Goal: Task Accomplishment & Management: Manage account settings

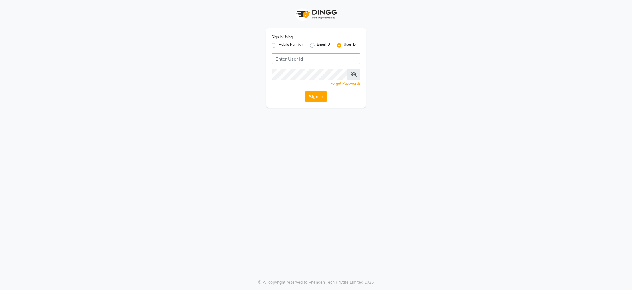
drag, startPoint x: 0, startPoint y: 0, endPoint x: 301, endPoint y: 56, distance: 305.8
click at [301, 56] on input "Username" at bounding box center [316, 59] width 89 height 11
type input "kite"
click at [321, 96] on button "Sign In" at bounding box center [316, 96] width 22 height 11
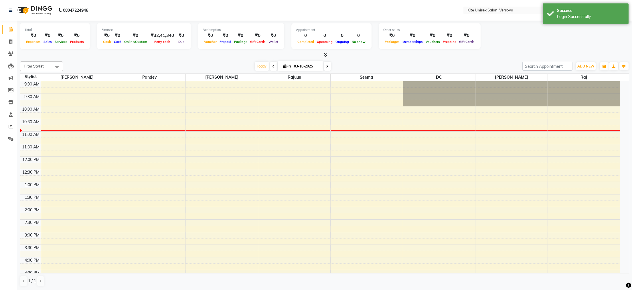
click at [272, 65] on icon at bounding box center [273, 66] width 2 height 3
type input "02-10-2025"
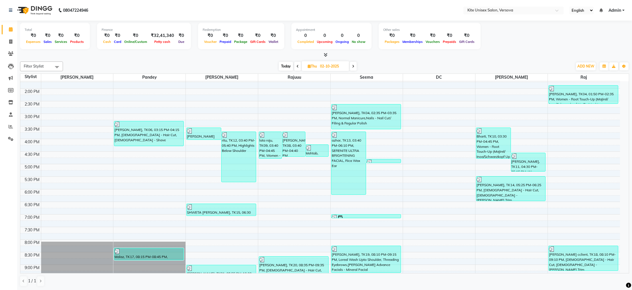
scroll to position [105, 0]
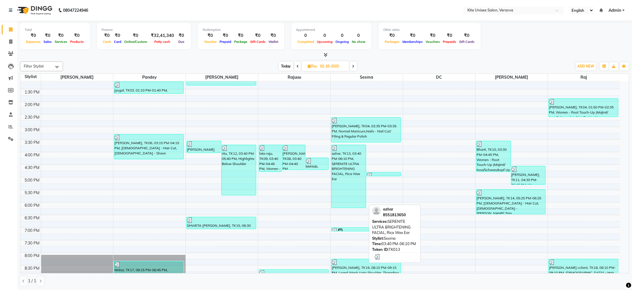
click at [342, 176] on div "azhar, TK13, 03:40 PM-06:10 PM, SERENITE ULTRA BRIGHTENING FACIAL, Rica Wax Ear" at bounding box center [348, 176] width 34 height 63
select select "3"
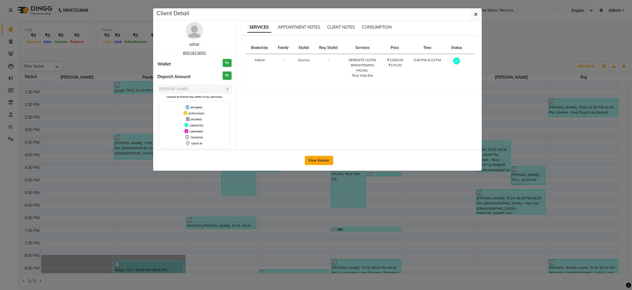
click at [322, 162] on button "View Invoice" at bounding box center [319, 160] width 28 height 9
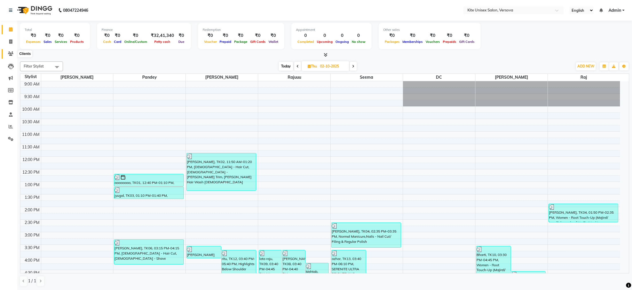
click at [12, 54] on icon at bounding box center [10, 53] width 5 height 4
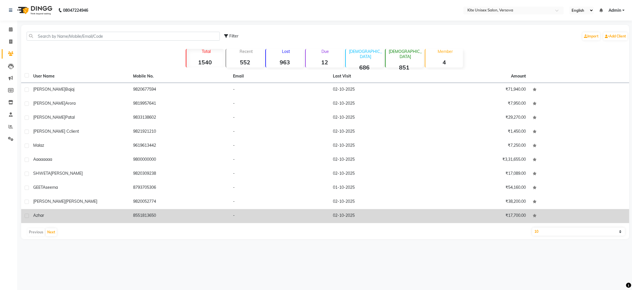
drag, startPoint x: 56, startPoint y: 215, endPoint x: 62, endPoint y: 211, distance: 7.1
click at [61, 213] on div "azhar" at bounding box center [79, 216] width 93 height 6
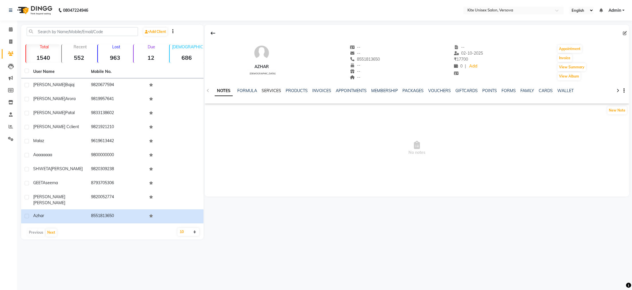
click at [269, 89] on link "SERVICES" at bounding box center [270, 90] width 19 height 5
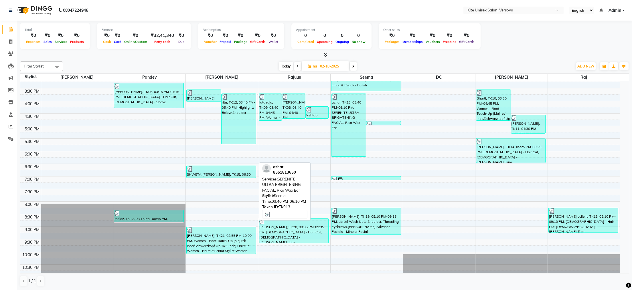
scroll to position [163, 0]
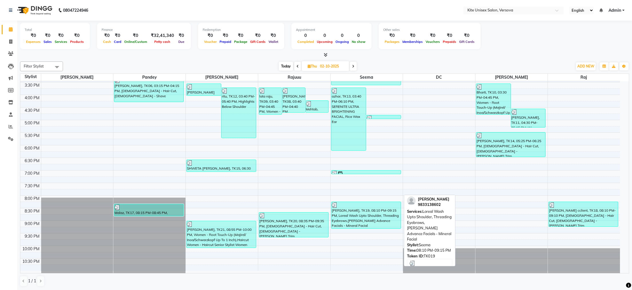
click at [379, 208] on div "[PERSON_NAME], TK19, 08:10 PM-09:15 PM, Loreal Wash Upto Shoulder, Threading Ey…" at bounding box center [365, 215] width 69 height 27
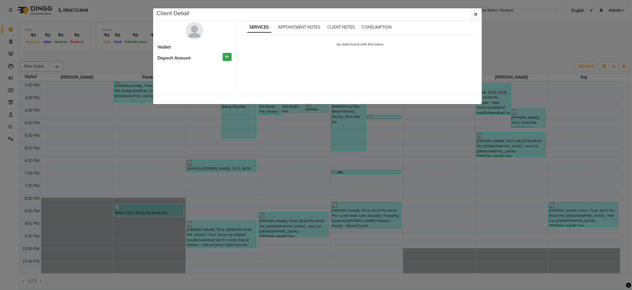
select select "3"
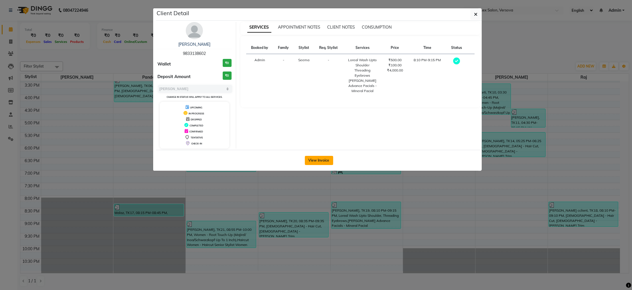
click at [318, 159] on button "View Invoice" at bounding box center [319, 160] width 28 height 9
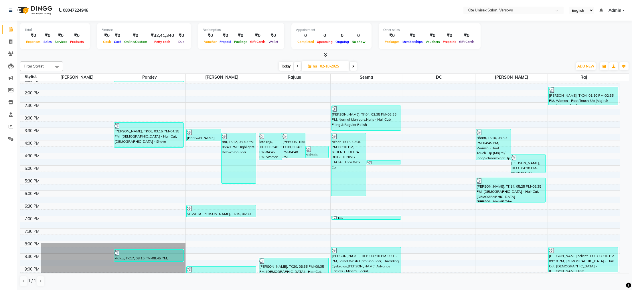
scroll to position [48, 0]
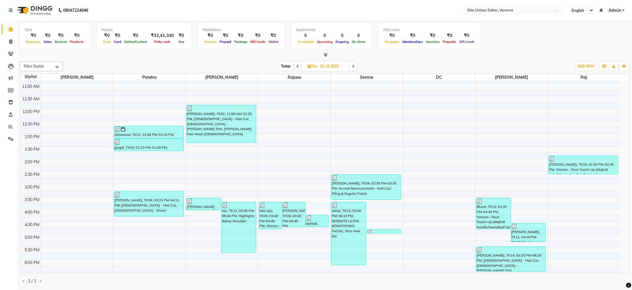
click at [297, 66] on icon at bounding box center [297, 66] width 2 height 3
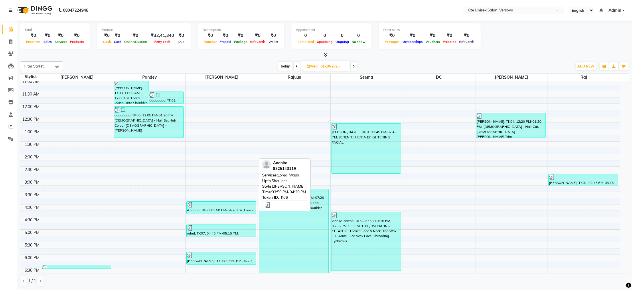
scroll to position [0, 0]
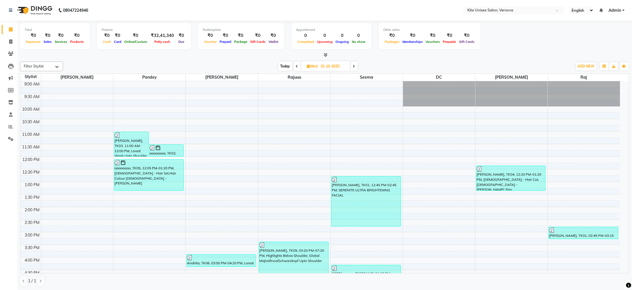
click at [283, 65] on span "Today" at bounding box center [285, 66] width 14 height 9
type input "03-10-2025"
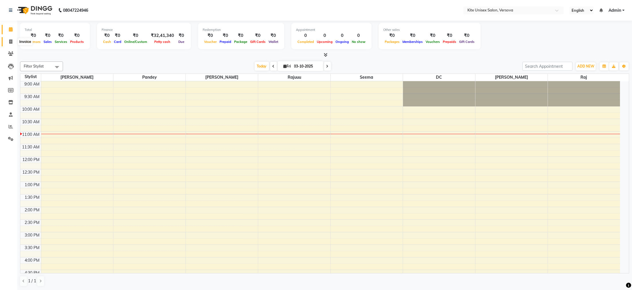
click at [10, 42] on icon at bounding box center [10, 41] width 3 height 4
select select "6093"
select select "service"
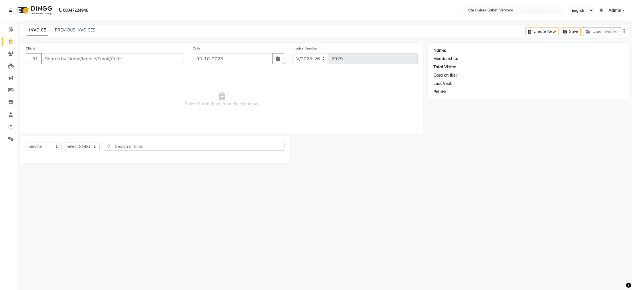
click at [62, 57] on input "Client" at bounding box center [112, 58] width 143 height 11
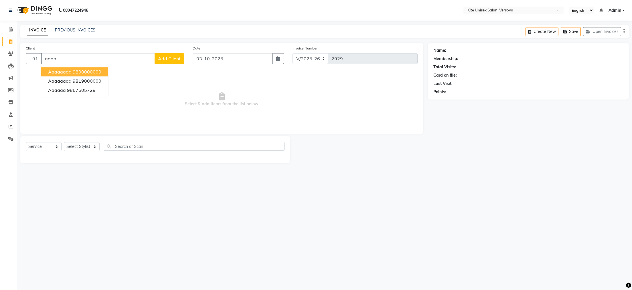
click at [69, 69] on span "aaaaaaaa" at bounding box center [59, 72] width 23 height 6
type input "9800000000"
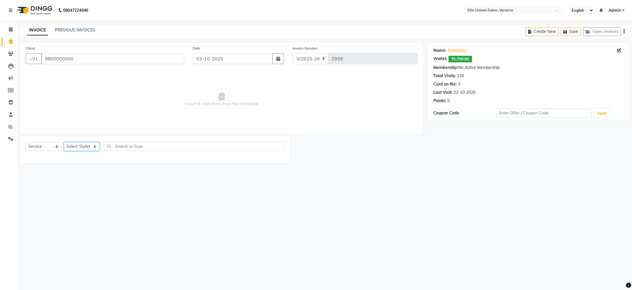
click at [82, 145] on select "Select Stylist [PERSON_NAME] DC [PERSON_NAME] [PERSON_NAME] Rajuuu [PERSON_NAME]" at bounding box center [82, 146] width 36 height 9
select select "44558"
click at [64, 142] on select "Select Stylist [PERSON_NAME] DC [PERSON_NAME] [PERSON_NAME] Rajuuu [PERSON_NAME]" at bounding box center [82, 146] width 36 height 9
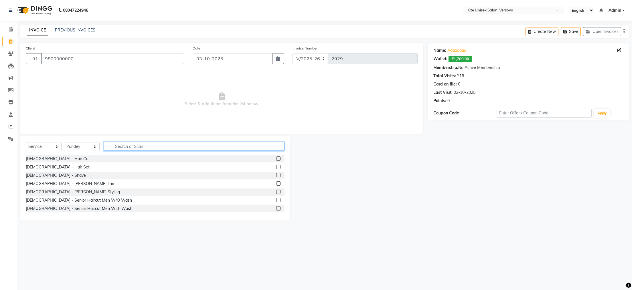
click at [120, 147] on input "text" at bounding box center [194, 146] width 181 height 9
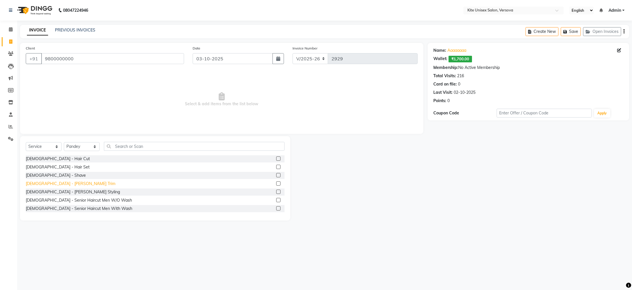
click at [40, 186] on div "[DEMOGRAPHIC_DATA] - [PERSON_NAME] Trim" at bounding box center [71, 184] width 90 height 6
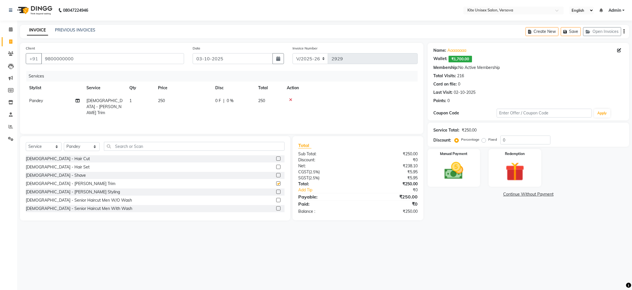
checkbox input "false"
click at [460, 161] on img at bounding box center [453, 171] width 32 height 23
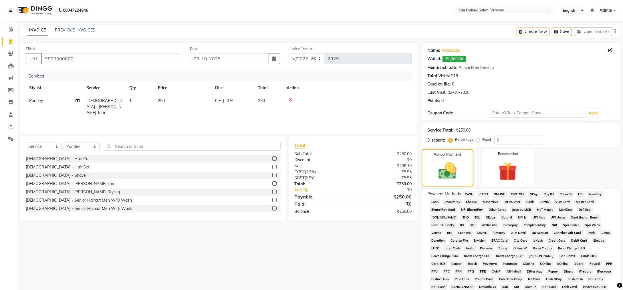
click at [531, 195] on span "GPay" at bounding box center [534, 194] width 12 height 7
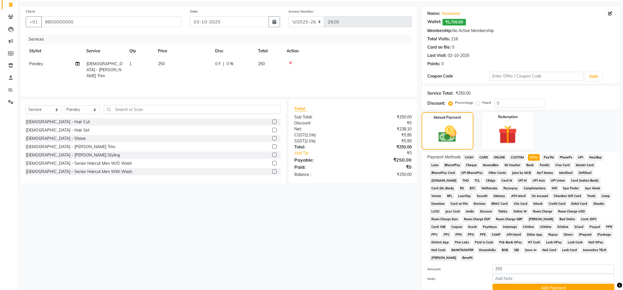
scroll to position [71, 0]
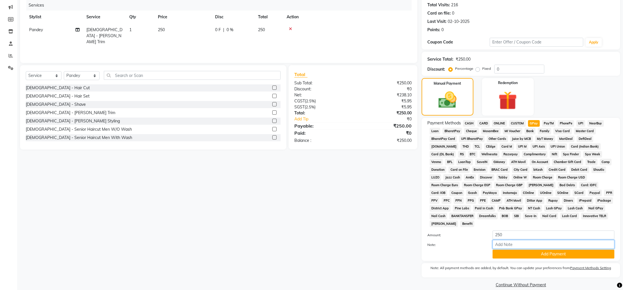
click at [532, 240] on input "Note:" at bounding box center [554, 244] width 122 height 9
click at [535, 250] on button "Add Payment" at bounding box center [554, 254] width 122 height 9
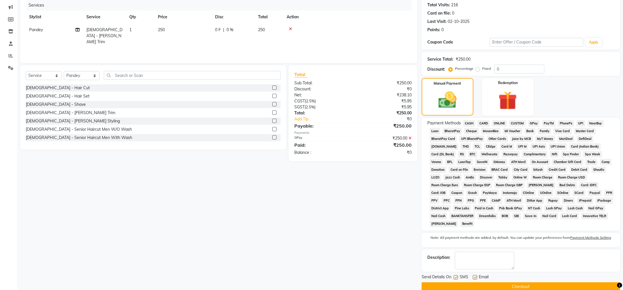
click at [537, 282] on button "Checkout" at bounding box center [521, 286] width 199 height 9
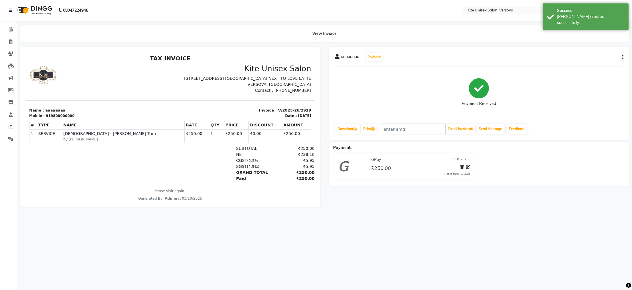
select select "6093"
select select "service"
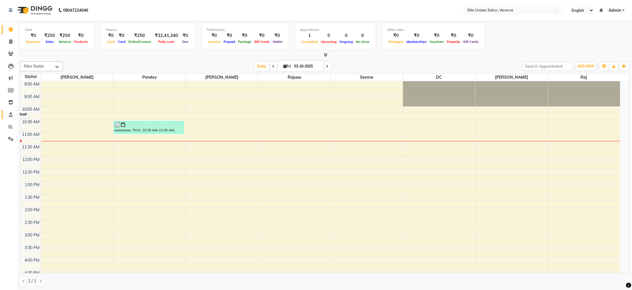
click at [10, 115] on icon at bounding box center [11, 114] width 4 height 4
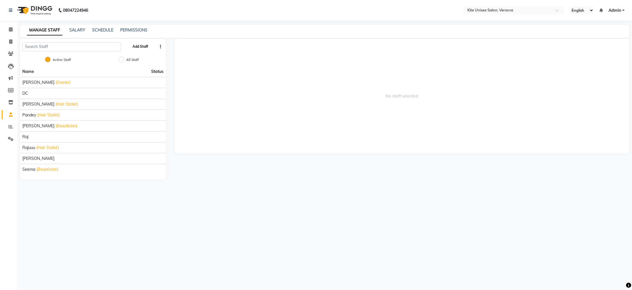
click at [141, 48] on button "Add Staff" at bounding box center [140, 47] width 20 height 10
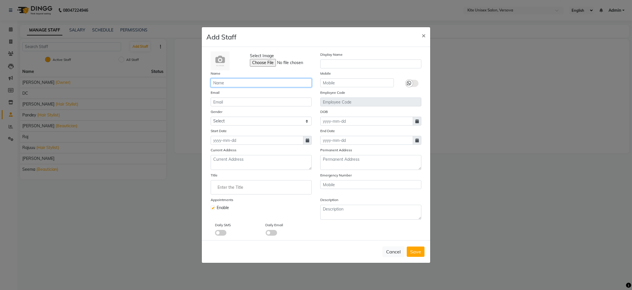
click at [226, 83] on input "text" at bounding box center [261, 82] width 101 height 9
type input "milind"
click at [224, 119] on select "Select [DEMOGRAPHIC_DATA] [DEMOGRAPHIC_DATA] Other Prefer Not To Say" at bounding box center [261, 121] width 101 height 9
select select "[DEMOGRAPHIC_DATA]"
click at [211, 117] on select "Select [DEMOGRAPHIC_DATA] [DEMOGRAPHIC_DATA] Other Prefer Not To Say" at bounding box center [261, 121] width 101 height 9
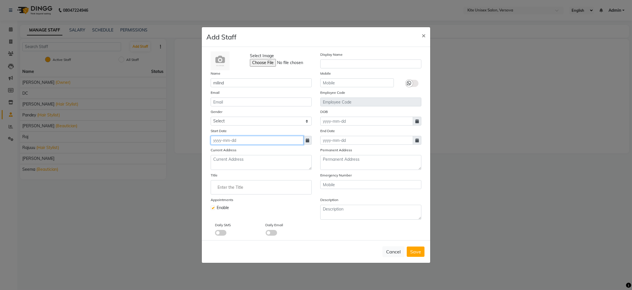
click at [221, 139] on input at bounding box center [257, 140] width 93 height 9
select select "10"
select select "2025"
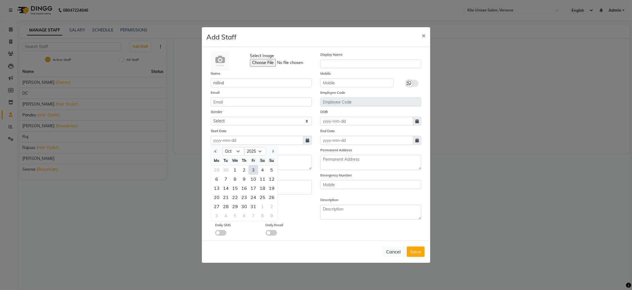
click at [252, 169] on div "3" at bounding box center [253, 169] width 9 height 9
type input "03-10-2025"
click at [218, 187] on input "Enter the Title" at bounding box center [261, 187] width 96 height 11
click at [245, 198] on div "Recently selected" at bounding box center [261, 198] width 87 height 5
click at [228, 188] on input "Enter the Title" at bounding box center [261, 187] width 96 height 11
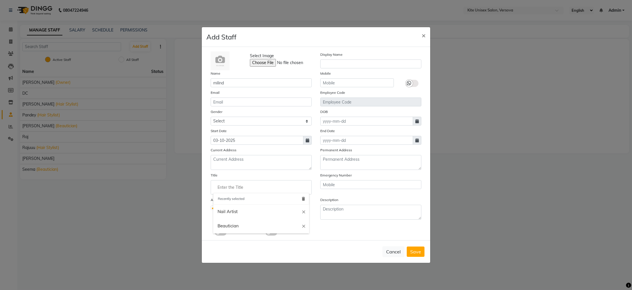
click at [227, 187] on input "Enter the Title" at bounding box center [261, 187] width 96 height 11
click at [254, 257] on div at bounding box center [316, 145] width 632 height 290
click at [214, 193] on input "Enter the Title" at bounding box center [261, 187] width 96 height 11
click at [221, 188] on input "Enter the Title" at bounding box center [261, 187] width 96 height 11
click at [326, 60] on div at bounding box center [316, 145] width 632 height 290
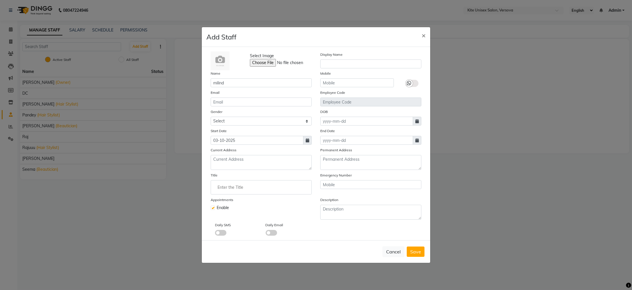
click at [211, 208] on label at bounding box center [213, 208] width 4 height 4
click at [211, 208] on input "checkbox" at bounding box center [213, 207] width 4 height 4
click at [213, 209] on label at bounding box center [213, 208] width 4 height 4
click at [213, 209] on input "checkbox" at bounding box center [213, 207] width 4 height 4
checkbox input "true"
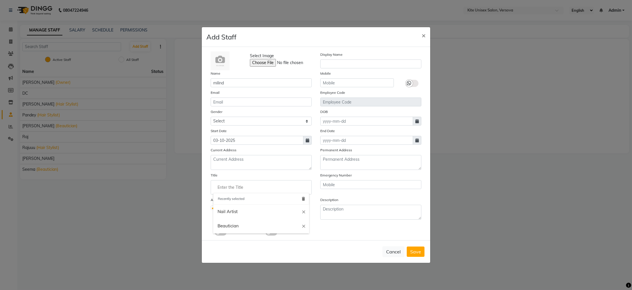
click at [222, 187] on input "Enter the Title" at bounding box center [261, 187] width 96 height 11
click at [304, 199] on icon "delete" at bounding box center [303, 199] width 5 height 5
click at [227, 189] on input "Enter the Title" at bounding box center [261, 187] width 96 height 11
click at [240, 199] on link "Ped icurist" at bounding box center [261, 200] width 96 height 15
type input "Pedicurist"
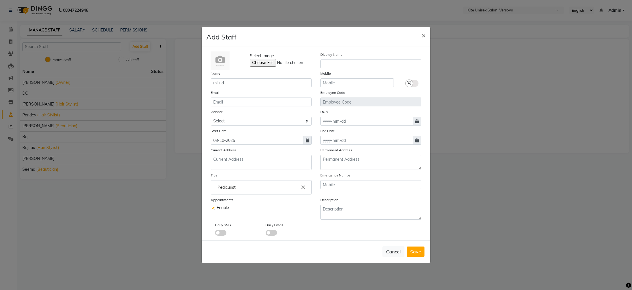
click at [218, 231] on span at bounding box center [220, 233] width 11 height 6
click at [215, 234] on input "checkbox" at bounding box center [215, 234] width 0 height 0
click at [270, 235] on span at bounding box center [270, 233] width 11 height 6
click at [265, 234] on input "checkbox" at bounding box center [265, 234] width 0 height 0
click at [332, 65] on input "text" at bounding box center [370, 64] width 101 height 9
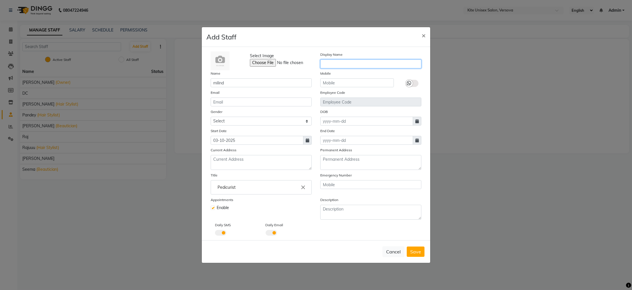
click at [332, 65] on input "text" at bounding box center [370, 64] width 101 height 9
type input "MILIND"
click at [332, 82] on input "text" at bounding box center [357, 82] width 74 height 9
type input "9619553505"
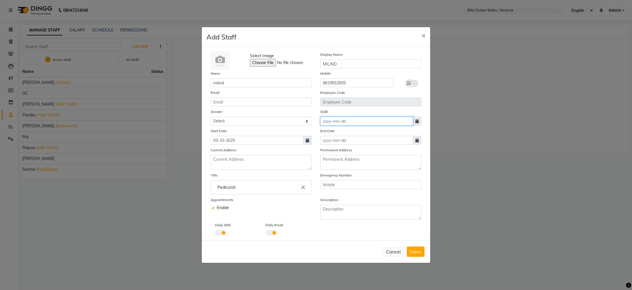
click at [329, 122] on input at bounding box center [366, 121] width 93 height 9
select select "10"
select select "2025"
click at [364, 151] on div "3" at bounding box center [362, 150] width 9 height 9
type input "03-10-2025"
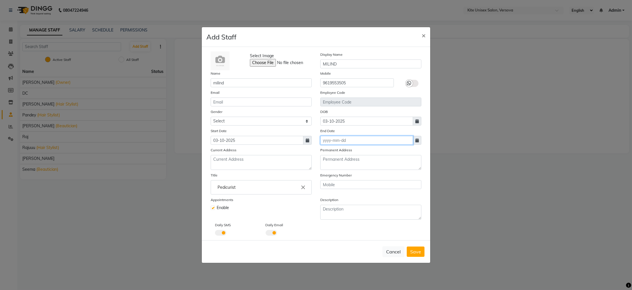
click at [326, 138] on input at bounding box center [366, 140] width 93 height 9
select select "10"
select select "2025"
click at [335, 139] on input at bounding box center [366, 140] width 93 height 9
click at [417, 252] on span "Save" at bounding box center [415, 252] width 11 height 6
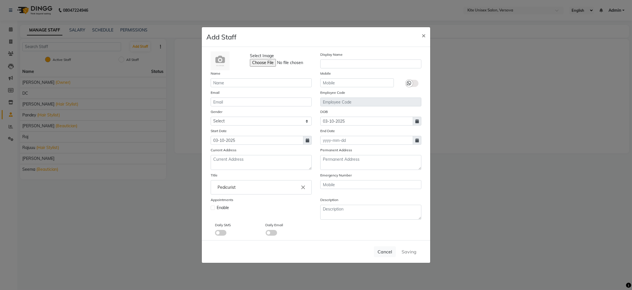
select select
checkbox input "false"
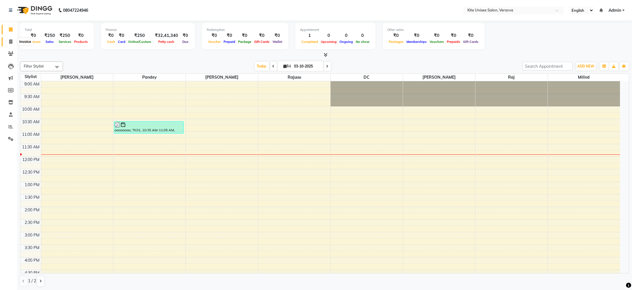
click at [11, 42] on icon at bounding box center [10, 41] width 3 height 4
select select "6093"
select select "service"
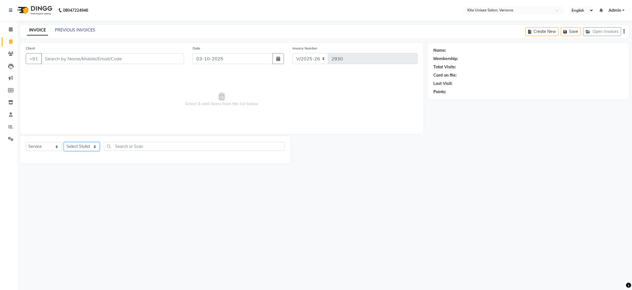
click at [78, 146] on select "Select Stylist [PERSON_NAME] DC [PERSON_NAME] [PERSON_NAME] [PERSON_NAME] Rajuu…" at bounding box center [82, 146] width 36 height 9
select select "44558"
click at [64, 142] on select "Select Stylist [PERSON_NAME] DC [PERSON_NAME] [PERSON_NAME] [PERSON_NAME] Rajuu…" at bounding box center [82, 146] width 36 height 9
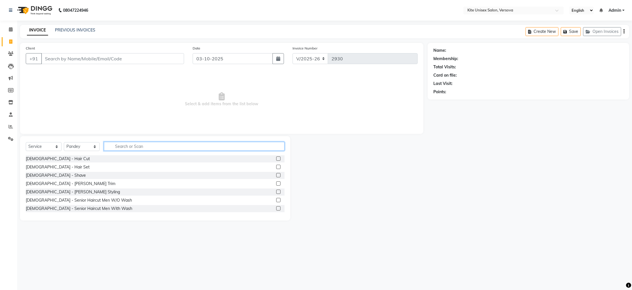
click at [130, 147] on input "text" at bounding box center [194, 146] width 181 height 9
type input "TRIM"
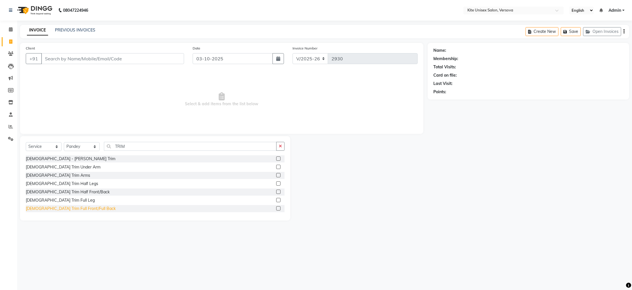
click at [62, 209] on div "[DEMOGRAPHIC_DATA] Trim Full Front/Full Back" at bounding box center [71, 209] width 90 height 6
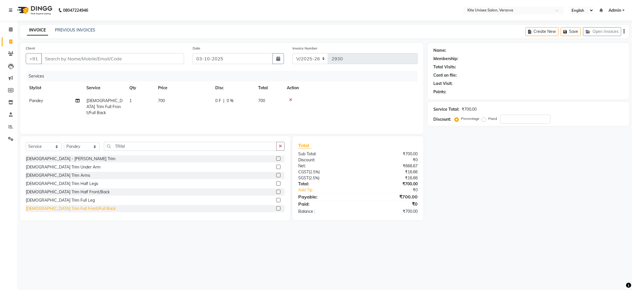
click at [62, 209] on div "[DEMOGRAPHIC_DATA] Trim Full Front/Full Back" at bounding box center [71, 209] width 90 height 6
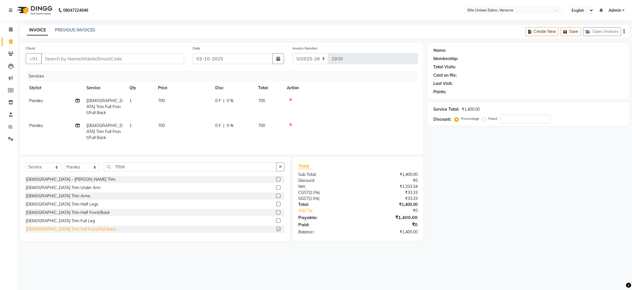
checkbox input "false"
click at [173, 99] on td "700" at bounding box center [182, 106] width 57 height 25
select select "44558"
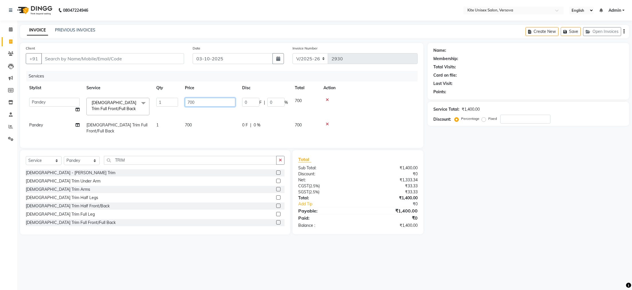
click at [203, 102] on input "700" at bounding box center [210, 102] width 50 height 9
type input "7"
type input "500"
click at [211, 123] on td "700" at bounding box center [209, 128] width 57 height 19
select select "44558"
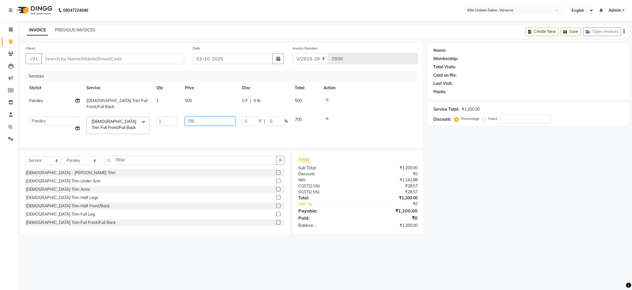
click at [216, 117] on input "700" at bounding box center [210, 121] width 50 height 9
type input "7"
type input "500"
click at [225, 123] on tr "[PERSON_NAME] DC milind [PERSON_NAME] [PERSON_NAME] [PERSON_NAME] [DEMOGRAPHIC_…" at bounding box center [222, 125] width 392 height 24
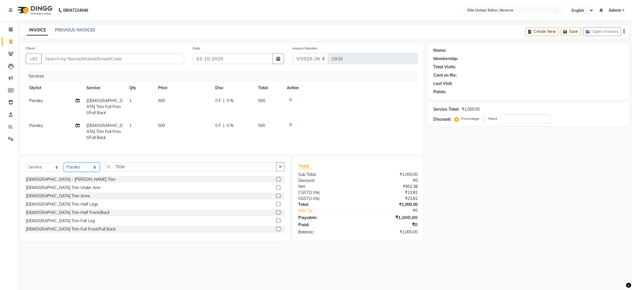
click at [74, 165] on select "Select Stylist [PERSON_NAME] DC [PERSON_NAME] [PERSON_NAME] [PERSON_NAME] Rajuu…" at bounding box center [82, 167] width 36 height 9
click at [129, 164] on input "TRIM" at bounding box center [190, 167] width 173 height 9
click at [46, 177] on div "[DEMOGRAPHIC_DATA] - [PERSON_NAME] Trim" at bounding box center [71, 180] width 90 height 6
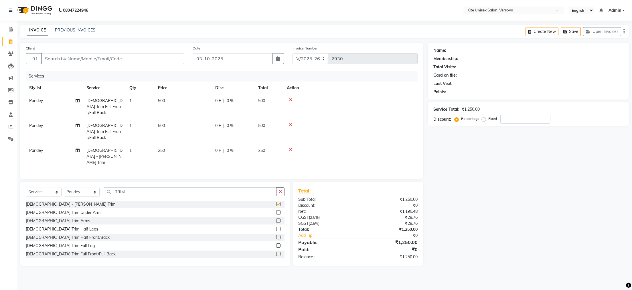
checkbox input "false"
drag, startPoint x: 76, startPoint y: 92, endPoint x: 116, endPoint y: 243, distance: 156.4
drag, startPoint x: 116, startPoint y: 243, endPoint x: 329, endPoint y: 6, distance: 319.1
click at [329, 6] on nav "08047224946 Select Location × Kite Unisex Salon, Versova English ENGLISH Españo…" at bounding box center [316, 10] width 632 height 21
click at [52, 61] on input "Client" at bounding box center [112, 58] width 143 height 11
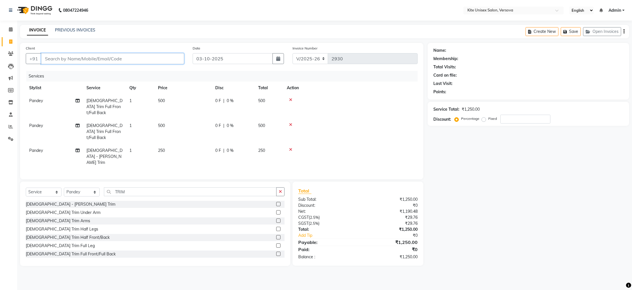
click at [69, 60] on input "Client" at bounding box center [112, 58] width 143 height 11
type input "A"
type input "0"
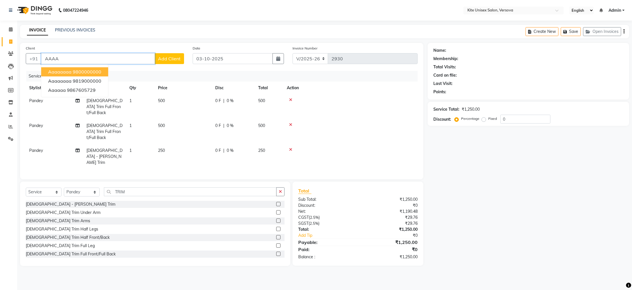
click at [71, 70] on button "aaaaaaaa 9800000000" at bounding box center [74, 71] width 67 height 9
type input "9800000000"
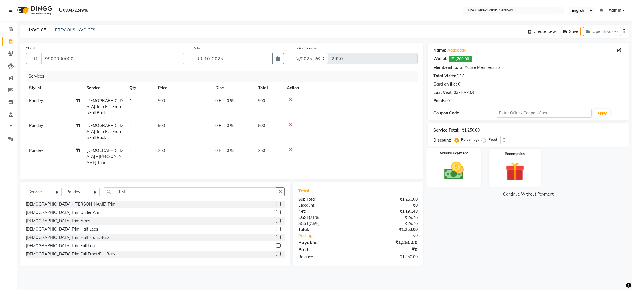
click at [455, 166] on img at bounding box center [453, 171] width 32 height 23
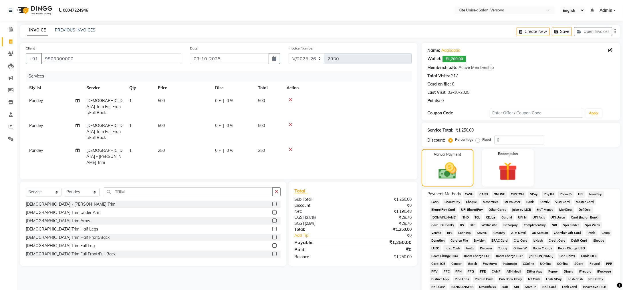
click at [471, 194] on span "CASH" at bounding box center [469, 194] width 12 height 7
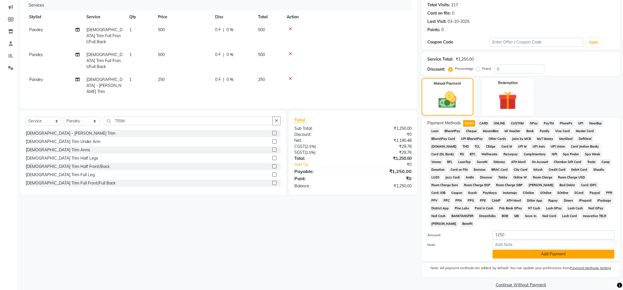
click at [534, 250] on button "Add Payment" at bounding box center [554, 254] width 122 height 9
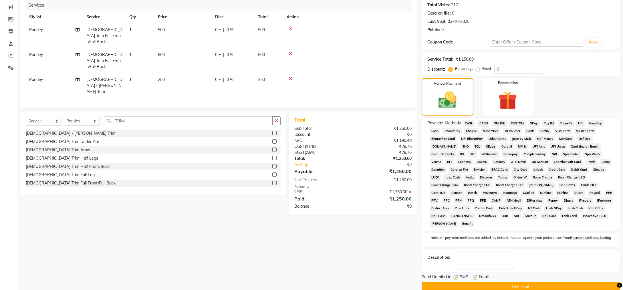
click at [530, 282] on button "Checkout" at bounding box center [521, 286] width 199 height 9
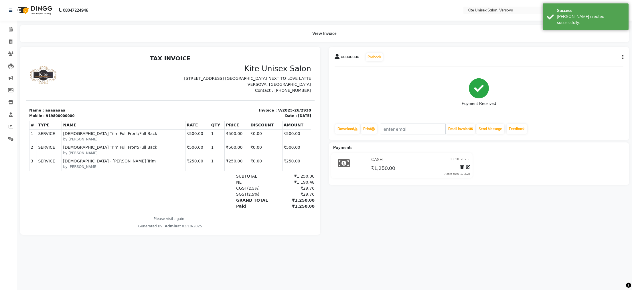
select select "6093"
select select "service"
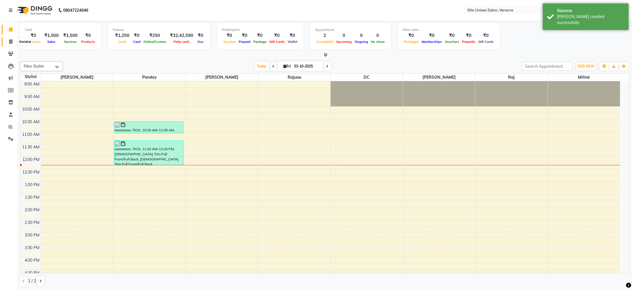
click at [9, 39] on icon at bounding box center [10, 41] width 3 height 4
select select "service"
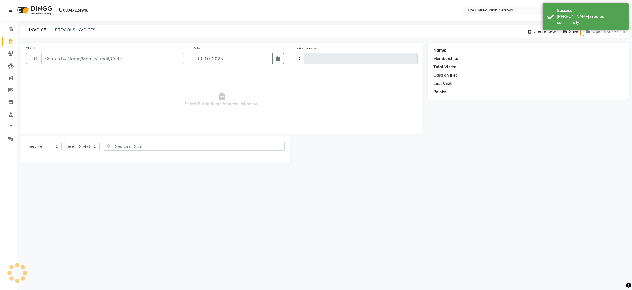
type input "2931"
select select "6093"
click at [49, 57] on input "Client" at bounding box center [112, 58] width 143 height 11
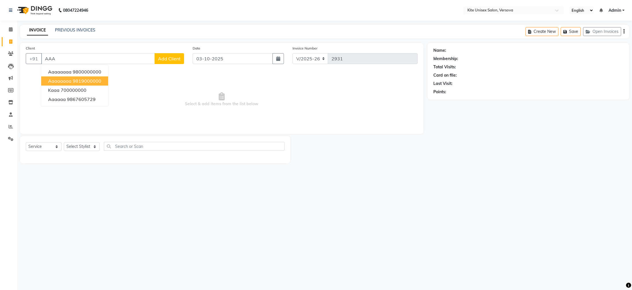
click at [53, 79] on span "aaaaaaaa" at bounding box center [59, 81] width 23 height 6
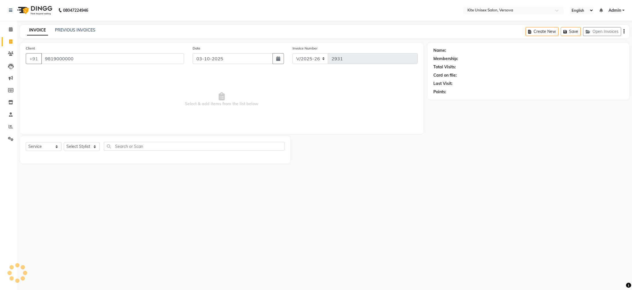
type input "9819000000"
click at [88, 146] on select "Select Stylist [PERSON_NAME] DC [PERSON_NAME] [PERSON_NAME] [PERSON_NAME] Rajuu…" at bounding box center [82, 146] width 36 height 9
select select "44558"
click at [64, 142] on select "Select Stylist [PERSON_NAME] DC [PERSON_NAME] [PERSON_NAME] [PERSON_NAME] Rajuu…" at bounding box center [82, 146] width 36 height 9
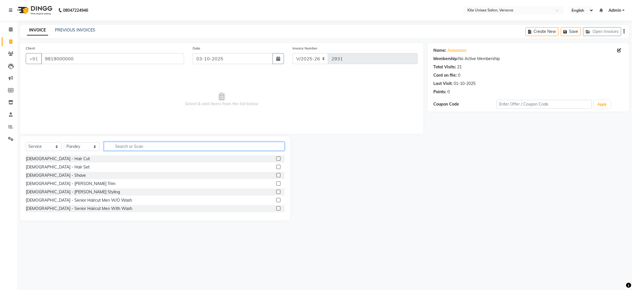
click at [122, 147] on input "text" at bounding box center [194, 146] width 181 height 9
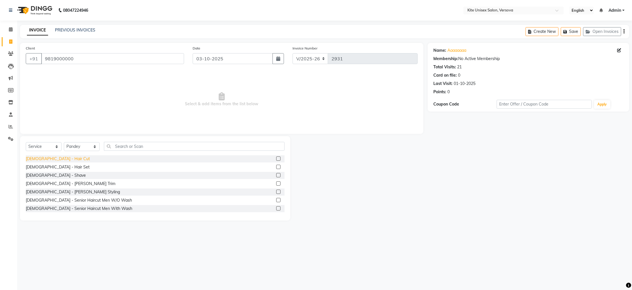
click at [43, 158] on div "[DEMOGRAPHIC_DATA] - Hair Cut" at bounding box center [58, 159] width 64 height 6
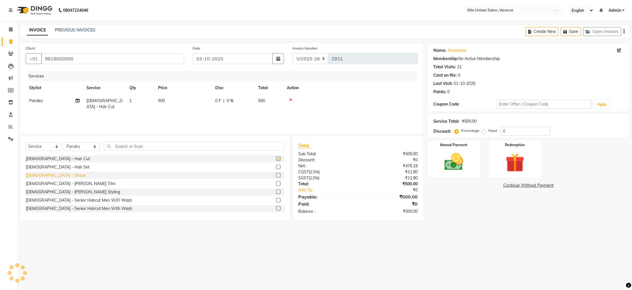
checkbox input "false"
click at [45, 181] on div "[DEMOGRAPHIC_DATA] - [PERSON_NAME] Trim" at bounding box center [71, 184] width 90 height 6
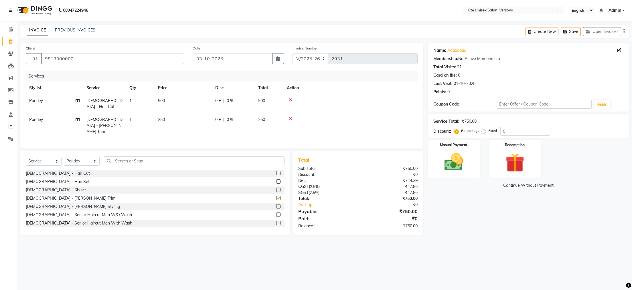
checkbox input "false"
click at [449, 149] on div "Manual Payment" at bounding box center [453, 158] width 55 height 39
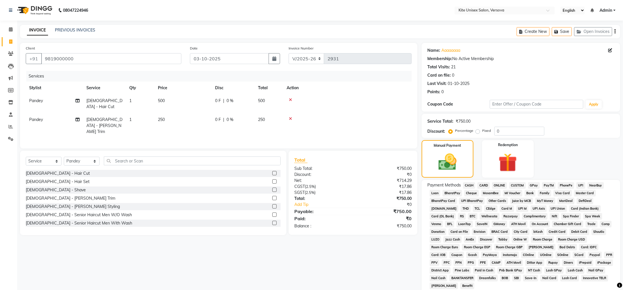
click at [533, 185] on span "GPay" at bounding box center [534, 185] width 12 height 7
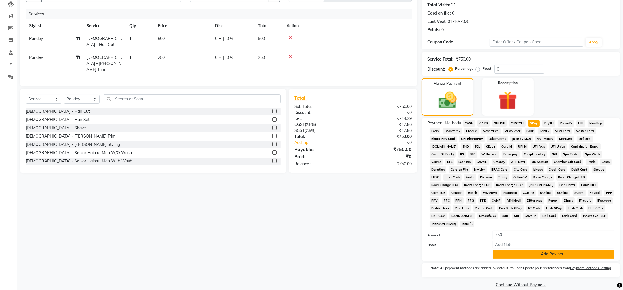
click at [545, 250] on button "Add Payment" at bounding box center [554, 254] width 122 height 9
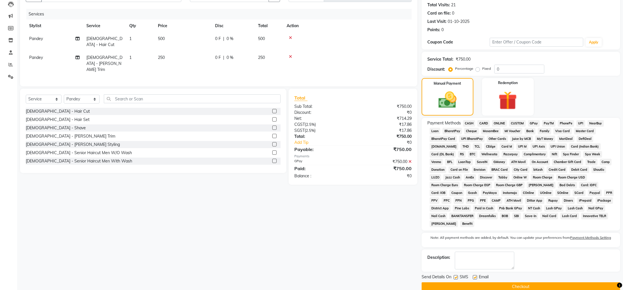
click at [538, 282] on button "Checkout" at bounding box center [521, 286] width 199 height 9
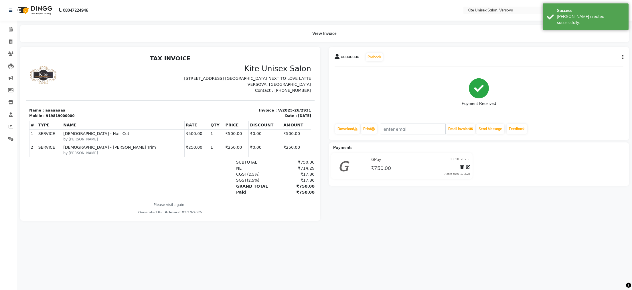
select select "6093"
select select "service"
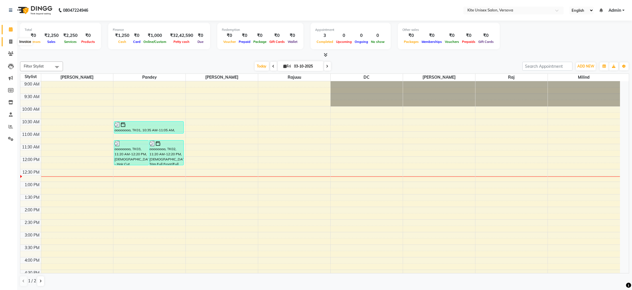
click at [10, 42] on icon at bounding box center [10, 41] width 3 height 4
select select "service"
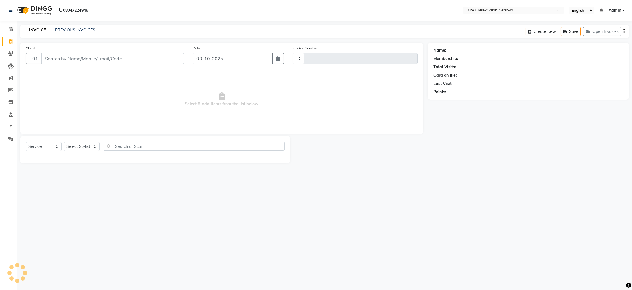
type input "2932"
select select "6093"
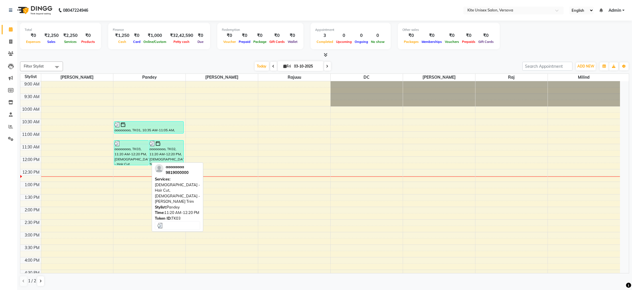
click at [129, 152] on div "aaaaaaaa, TK03, 11:20 AM-12:20 PM, [DEMOGRAPHIC_DATA] - Hair Cut, [DEMOGRAPHIC_…" at bounding box center [131, 152] width 34 height 25
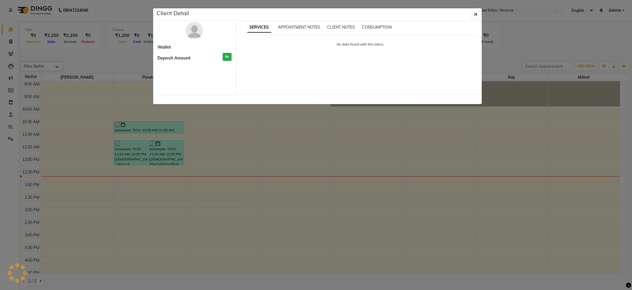
select select "3"
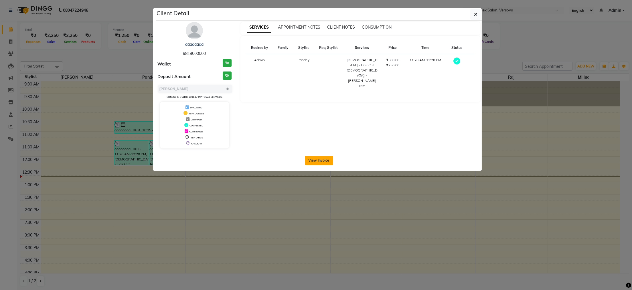
click at [323, 157] on button "View Invoice" at bounding box center [319, 160] width 28 height 9
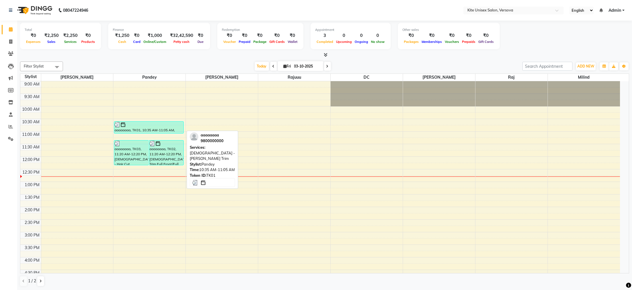
click at [133, 126] on div at bounding box center [148, 125] width 69 height 6
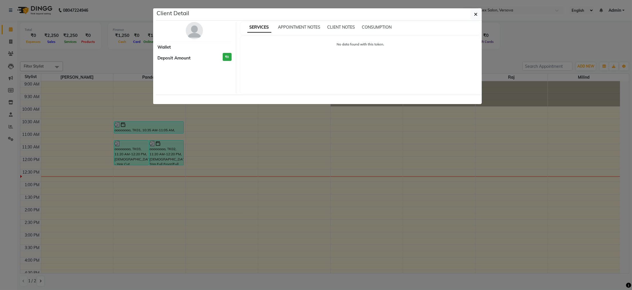
select select "3"
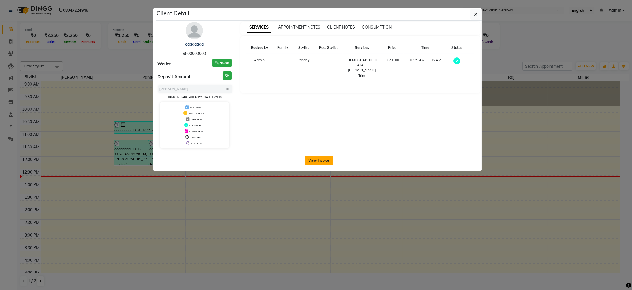
click at [314, 161] on button "View Invoice" at bounding box center [319, 160] width 28 height 9
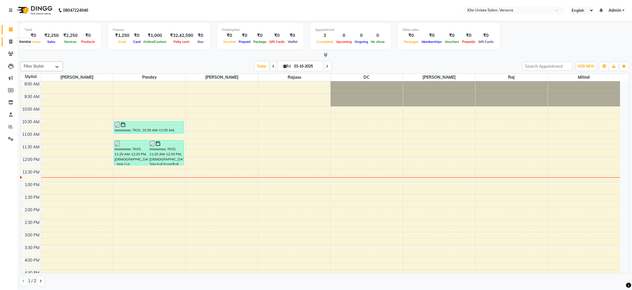
click at [11, 42] on icon at bounding box center [10, 41] width 3 height 4
select select "service"
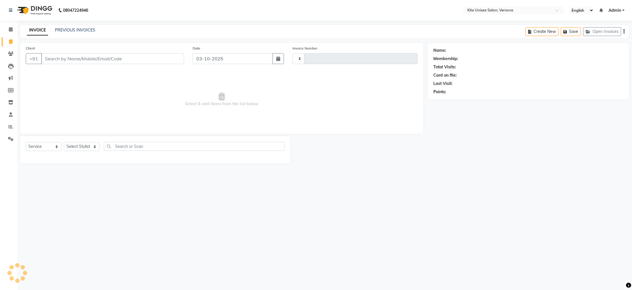
click at [50, 60] on input "Client" at bounding box center [112, 58] width 143 height 11
type input "2932"
select select "6093"
click at [52, 59] on input "Client" at bounding box center [112, 58] width 143 height 11
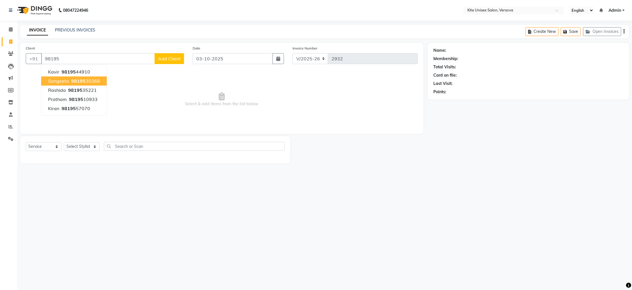
click at [76, 78] on span "98195" at bounding box center [78, 81] width 14 height 6
type input "9819530368"
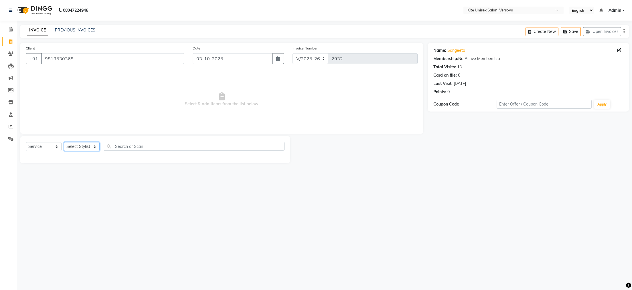
click at [95, 147] on select "Select Stylist [PERSON_NAME] DC [PERSON_NAME] [PERSON_NAME] [PERSON_NAME] Rajuu…" at bounding box center [82, 146] width 36 height 9
select select "50469"
click at [64, 142] on select "Select Stylist [PERSON_NAME] DC [PERSON_NAME] [PERSON_NAME] [PERSON_NAME] Rajuu…" at bounding box center [82, 146] width 36 height 9
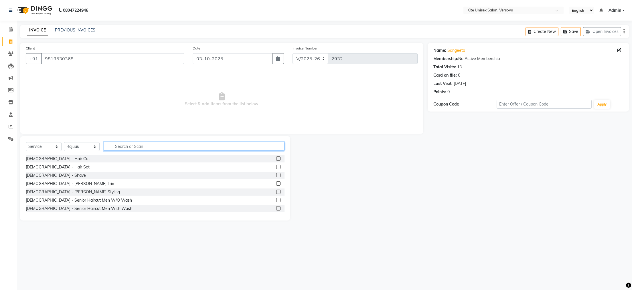
click at [112, 144] on input "text" at bounding box center [194, 146] width 181 height 9
type input "BLOW"
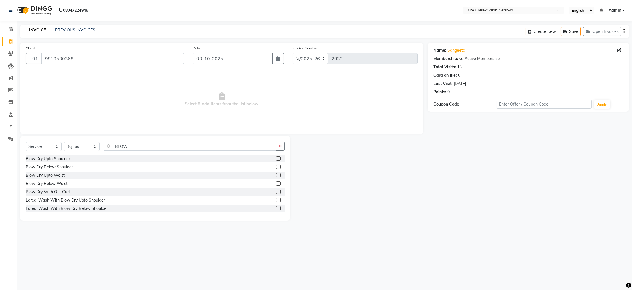
click at [276, 158] on label at bounding box center [278, 158] width 4 height 4
click at [276, 158] on input "checkbox" at bounding box center [278, 159] width 4 height 4
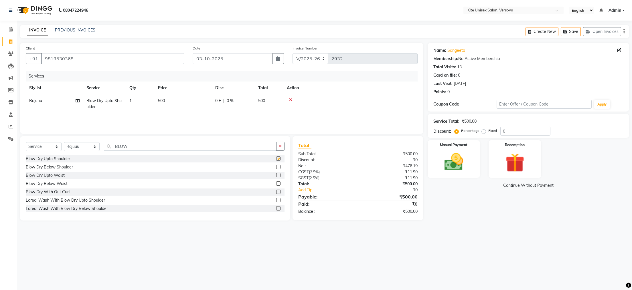
checkbox input "false"
click at [452, 165] on img at bounding box center [453, 162] width 32 height 23
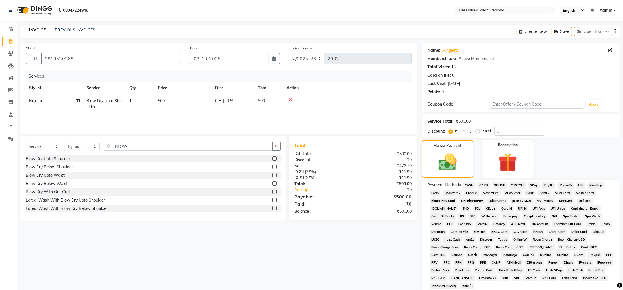
click at [534, 185] on span "GPay" at bounding box center [534, 185] width 12 height 7
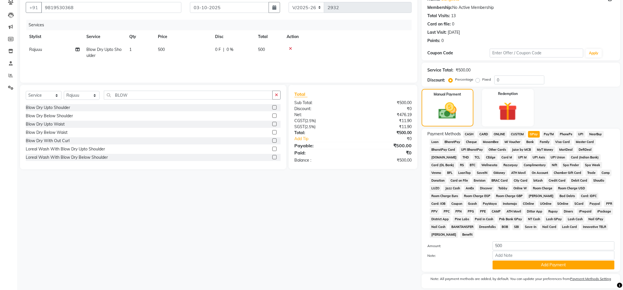
scroll to position [62, 0]
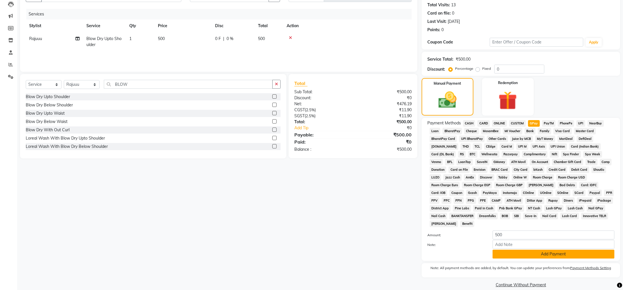
click at [518, 250] on button "Add Payment" at bounding box center [554, 254] width 122 height 9
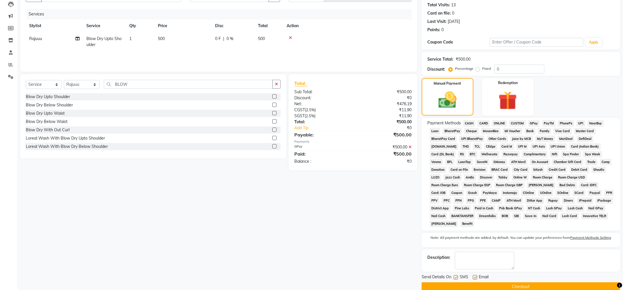
click at [487, 282] on button "Checkout" at bounding box center [521, 286] width 199 height 9
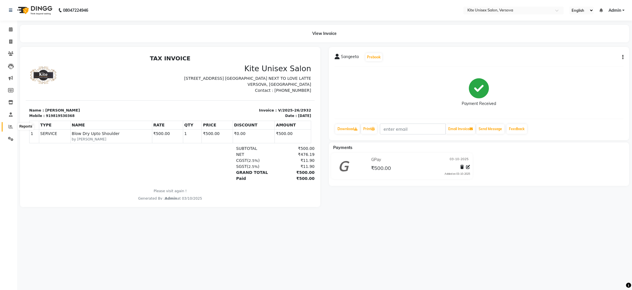
click at [11, 124] on icon at bounding box center [11, 126] width 4 height 4
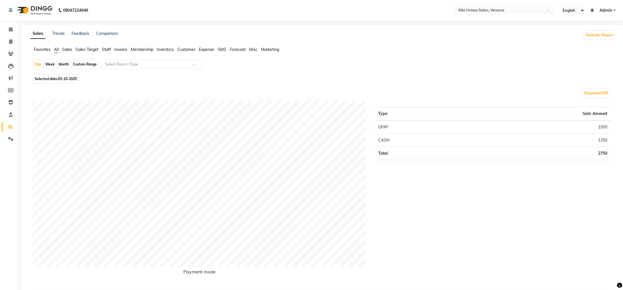
click at [65, 63] on div "Month" at bounding box center [63, 64] width 13 height 8
select select "10"
select select "2025"
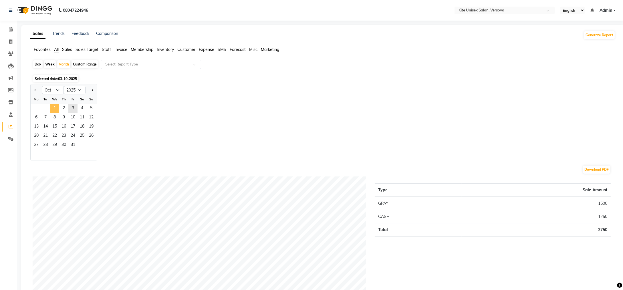
click at [57, 108] on span "1" at bounding box center [54, 108] width 9 height 9
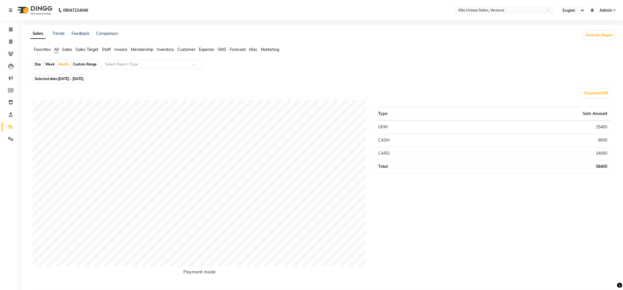
click at [108, 48] on span "Staff" at bounding box center [106, 49] width 9 height 5
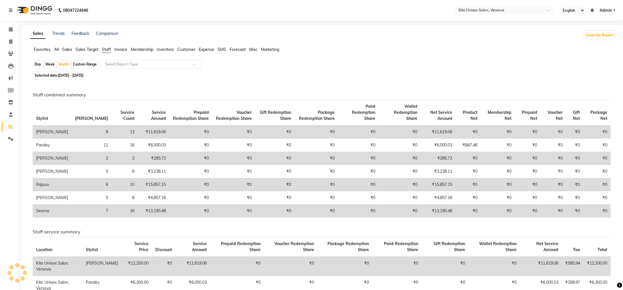
scroll to position [199, 0]
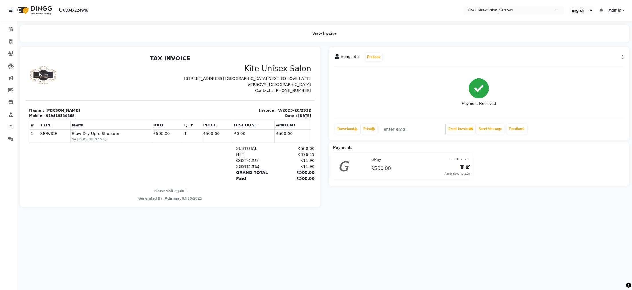
select select "6093"
select select "service"
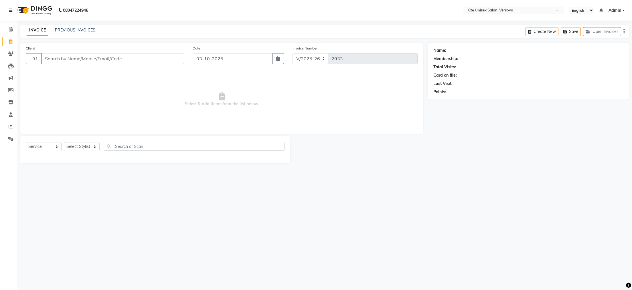
click at [44, 57] on input "Client" at bounding box center [112, 58] width 143 height 11
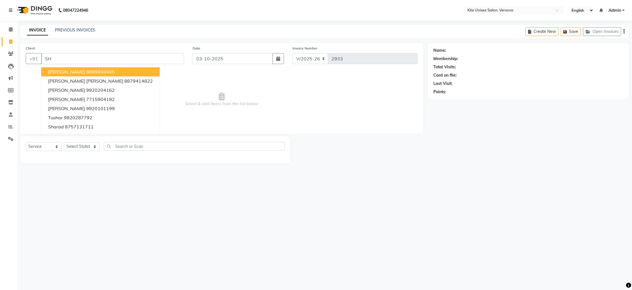
type input "S"
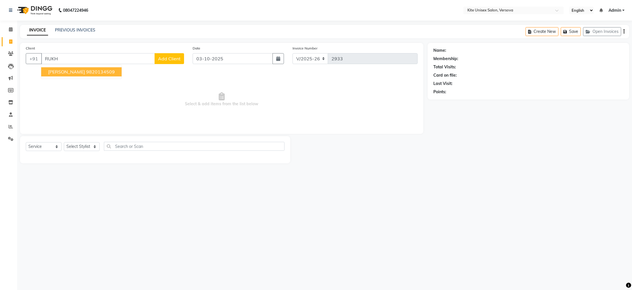
click at [61, 74] on button "[PERSON_NAME] 9820134509" at bounding box center [81, 71] width 80 height 9
type input "9820134509"
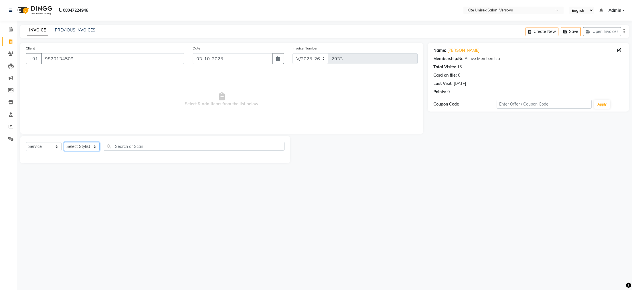
click at [96, 147] on select "Select Stylist [PERSON_NAME] DC [PERSON_NAME] [PERSON_NAME] [PERSON_NAME] Rajuu…" at bounding box center [82, 146] width 36 height 9
select select "68437"
click at [64, 142] on select "Select Stylist [PERSON_NAME] DC [PERSON_NAME] [PERSON_NAME] [PERSON_NAME] Rajuu…" at bounding box center [82, 146] width 36 height 9
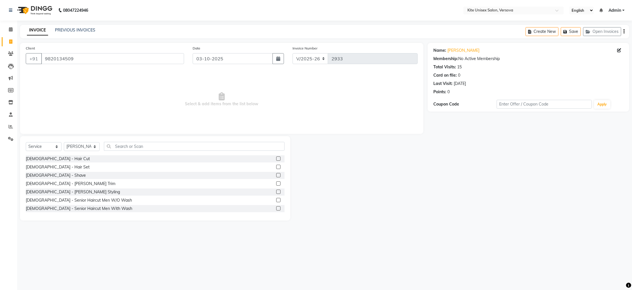
click at [276, 159] on label at bounding box center [278, 158] width 4 height 4
click at [276, 159] on input "checkbox" at bounding box center [278, 159] width 4 height 4
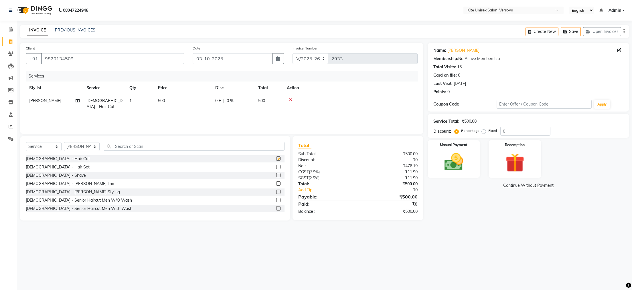
checkbox input "false"
click at [276, 175] on label at bounding box center [278, 175] width 4 height 4
click at [276, 175] on input "checkbox" at bounding box center [278, 176] width 4 height 4
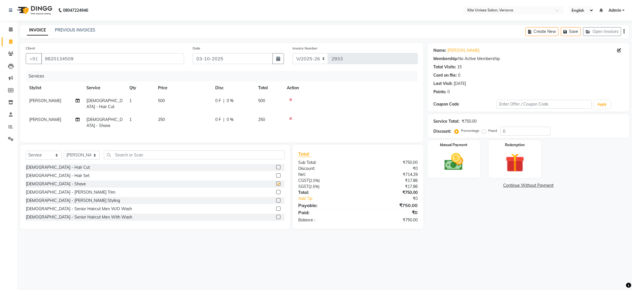
checkbox input "false"
click at [160, 150] on input "text" at bounding box center [194, 154] width 181 height 9
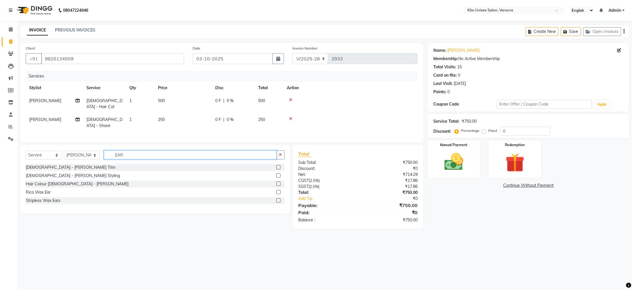
type input "EAR"
click at [278, 190] on label at bounding box center [278, 192] width 4 height 4
click at [278, 191] on input "checkbox" at bounding box center [278, 193] width 4 height 4
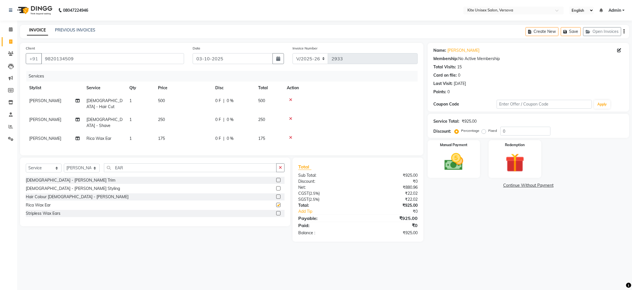
checkbox input "false"
click at [269, 132] on td "175" at bounding box center [269, 138] width 29 height 13
select select "68437"
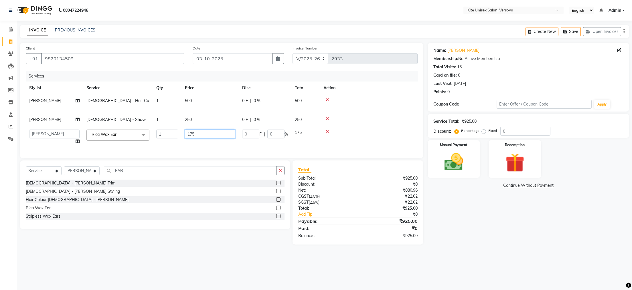
click at [225, 130] on input "175" at bounding box center [210, 134] width 50 height 9
type input "1"
type input "300"
click at [305, 253] on div "08047224946 Select Location × Kite Unisex Salon, Versova English ENGLISH Españo…" at bounding box center [316, 145] width 632 height 290
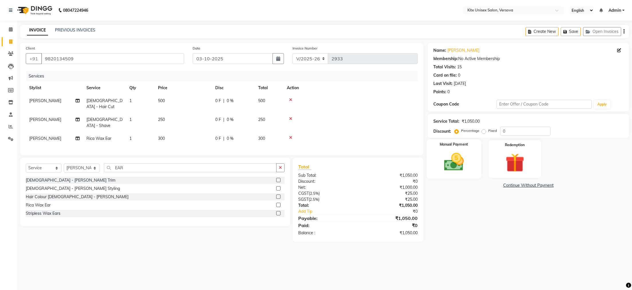
click at [445, 162] on img at bounding box center [453, 162] width 32 height 23
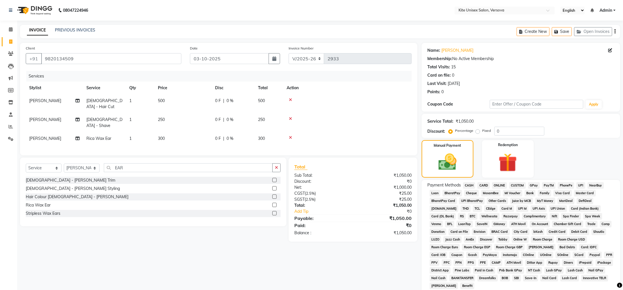
click at [536, 185] on span "GPay" at bounding box center [534, 185] width 12 height 7
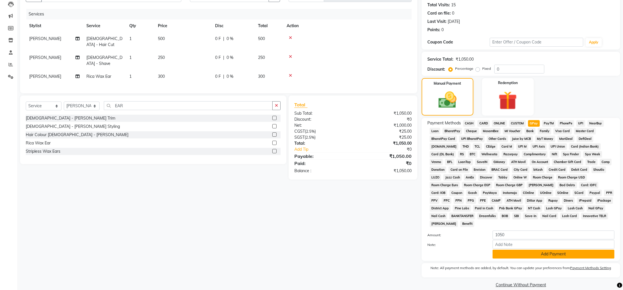
click at [538, 250] on button "Add Payment" at bounding box center [554, 254] width 122 height 9
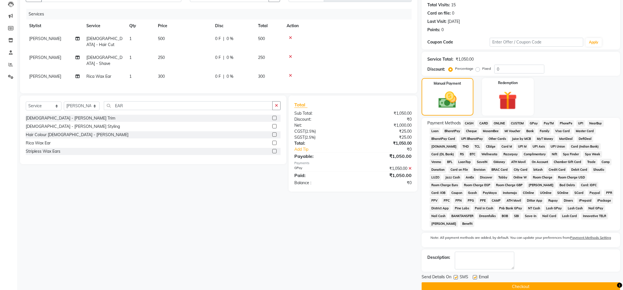
click at [523, 282] on button "Checkout" at bounding box center [521, 286] width 199 height 9
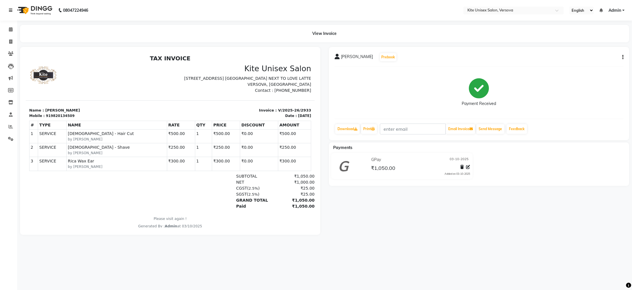
click at [10, 8] on icon at bounding box center [10, 10] width 3 height 4
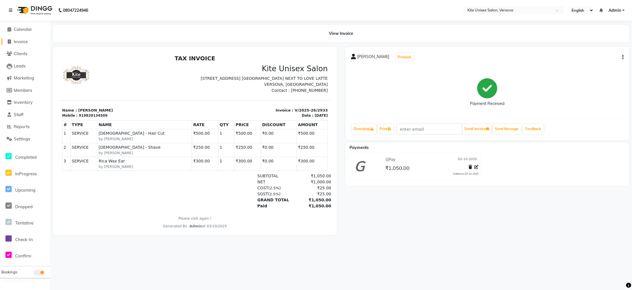
click at [8, 41] on icon at bounding box center [9, 41] width 3 height 4
select select "6093"
select select "service"
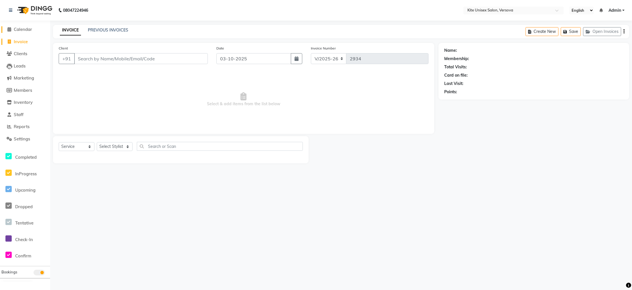
click at [10, 28] on icon at bounding box center [10, 29] width 4 height 4
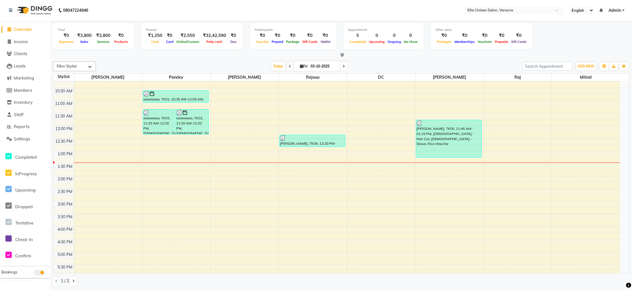
scroll to position [32, 0]
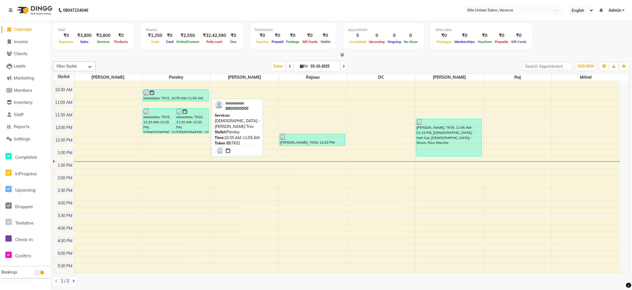
click at [187, 97] on div "aaaaaaaa, TK01, 10:35 AM-11:05 AM, [DEMOGRAPHIC_DATA] - [PERSON_NAME] Trim" at bounding box center [175, 96] width 65 height 12
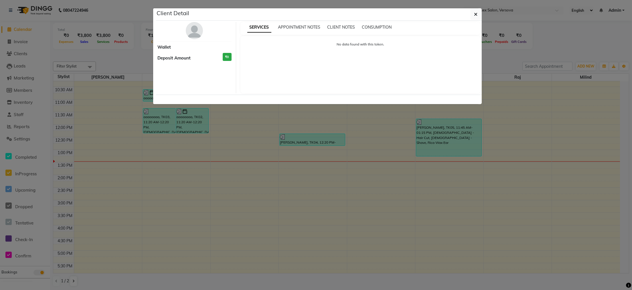
select select "3"
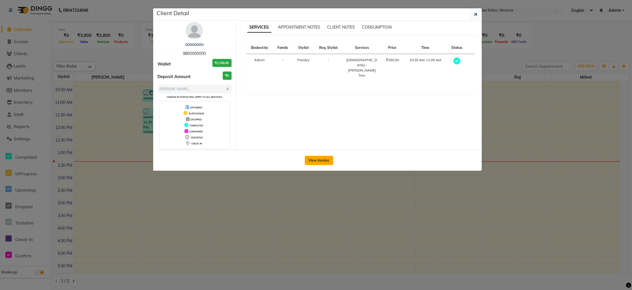
click at [317, 160] on button "View Invoice" at bounding box center [319, 160] width 28 height 9
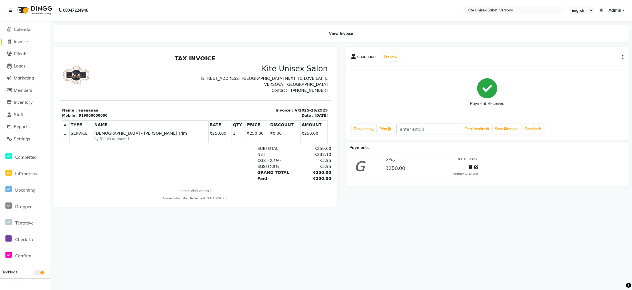
click at [9, 42] on icon at bounding box center [9, 41] width 3 height 4
select select "6093"
select select "service"
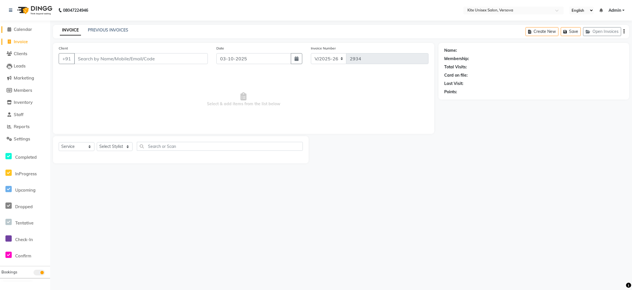
click at [10, 29] on icon at bounding box center [10, 29] width 4 height 4
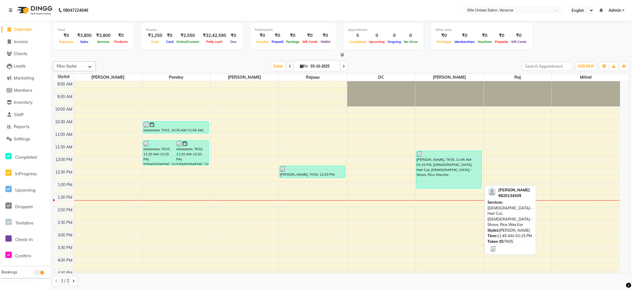
click at [436, 170] on div "[PERSON_NAME], TK05, 11:45 AM-01:15 PM, [DEMOGRAPHIC_DATA] - Hair Cut, [DEMOGRA…" at bounding box center [448, 169] width 65 height 37
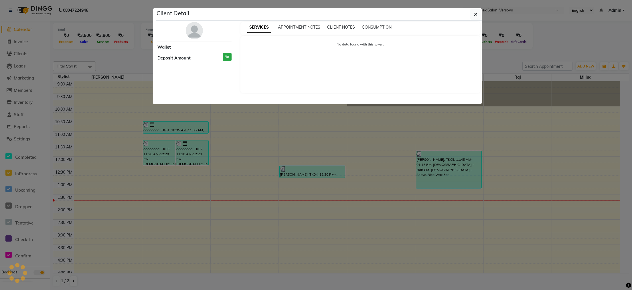
select select "3"
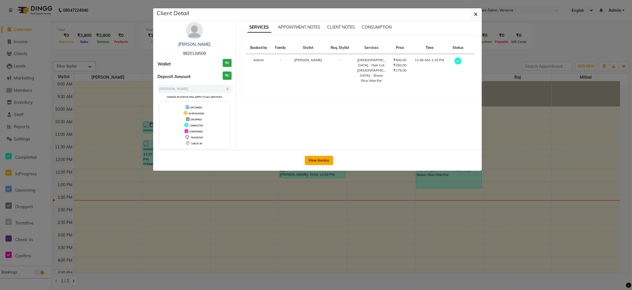
click at [322, 162] on button "View Invoice" at bounding box center [319, 160] width 28 height 9
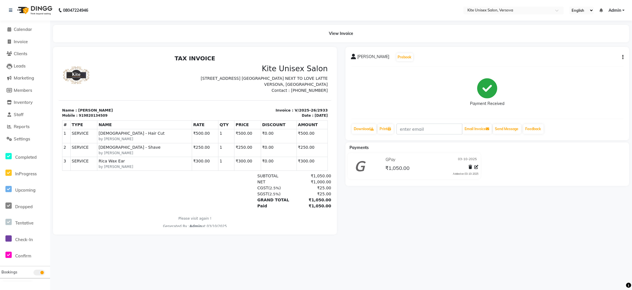
click at [623, 56] on div "[PERSON_NAME] Prebook Payment Received Download Print Email Invoice Send Messag…" at bounding box center [487, 93] width 284 height 93
click at [623, 55] on div "[PERSON_NAME] Prebook Payment Received Download Print Email Invoice Send Messag…" at bounding box center [487, 93] width 284 height 93
click at [621, 60] on button "button" at bounding box center [621, 57] width 3 height 6
click at [576, 66] on div "Edit Invoice" at bounding box center [593, 64] width 39 height 7
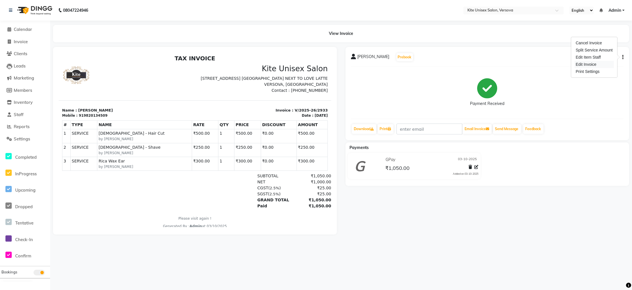
select select "service"
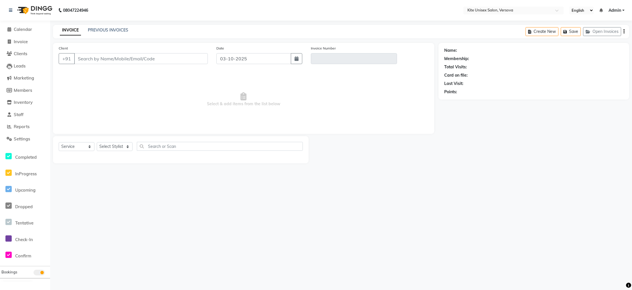
type input "9820134509"
type input "V/2025-26/2933"
select select "select"
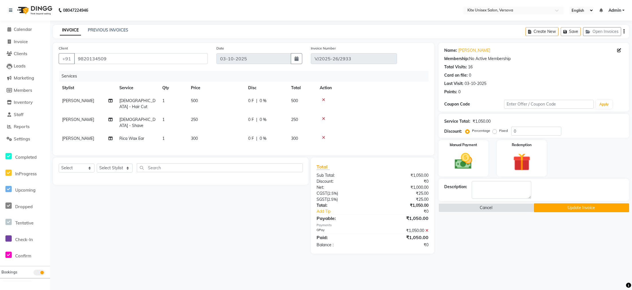
click at [80, 132] on td "[PERSON_NAME]" at bounding box center [87, 138] width 57 height 13
select select "68437"
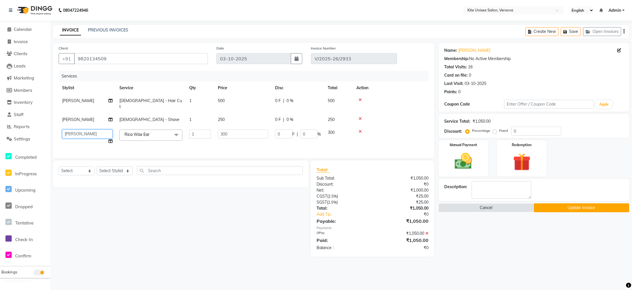
click at [79, 130] on select "[PERSON_NAME] DC milind [PERSON_NAME] [PERSON_NAME] Rajuuu [PERSON_NAME]" at bounding box center [87, 134] width 50 height 9
select select "44266"
click at [577, 209] on button "Update Invoice" at bounding box center [581, 207] width 95 height 9
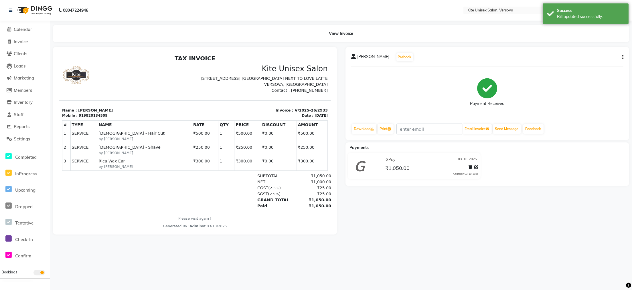
select select "service"
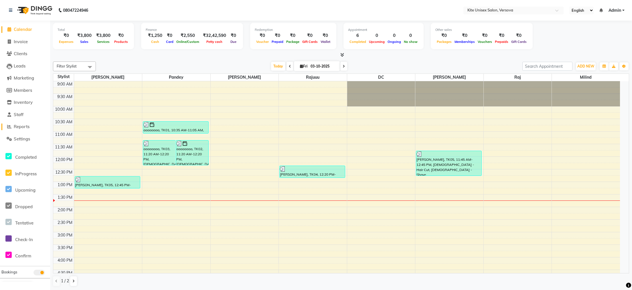
click at [15, 124] on span "Reports" at bounding box center [22, 126] width 16 height 5
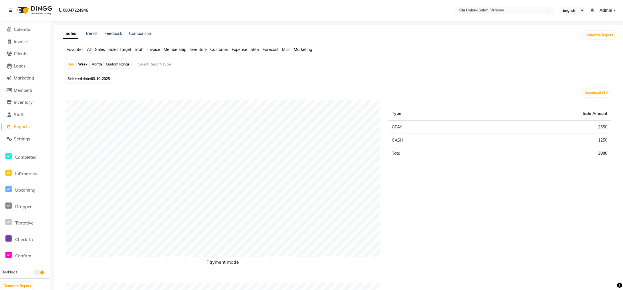
click at [96, 66] on div "Month" at bounding box center [96, 64] width 13 height 8
select select "10"
select select "2025"
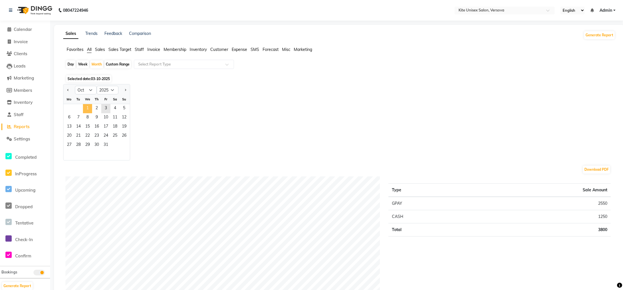
click at [86, 105] on span "1" at bounding box center [87, 108] width 9 height 9
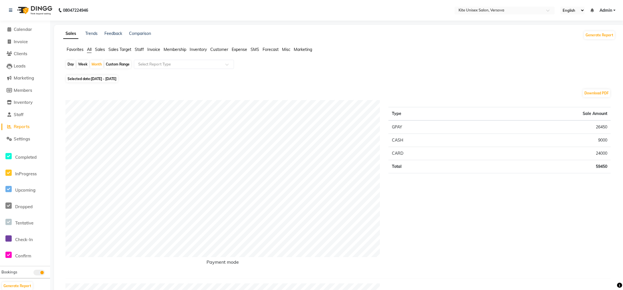
click at [138, 50] on span "Staff" at bounding box center [139, 49] width 9 height 5
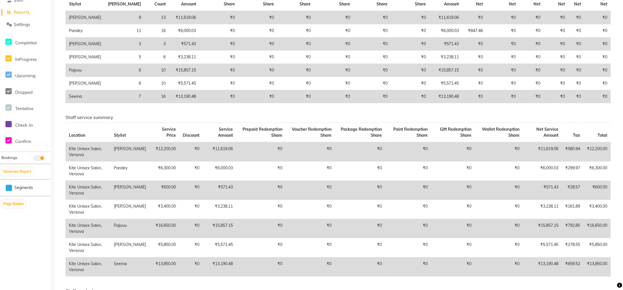
scroll to position [172, 0]
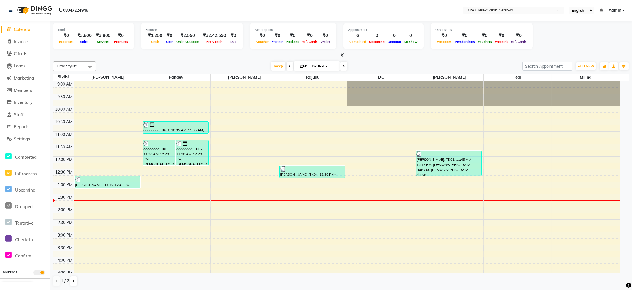
click at [289, 65] on icon at bounding box center [290, 66] width 2 height 3
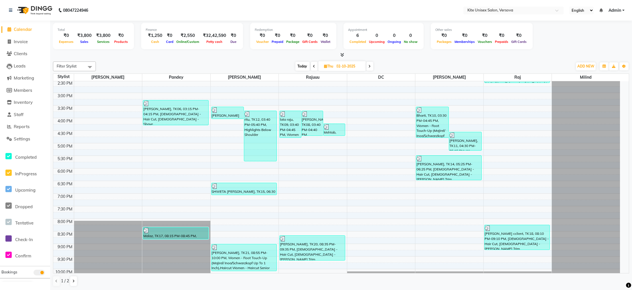
scroll to position [163, 0]
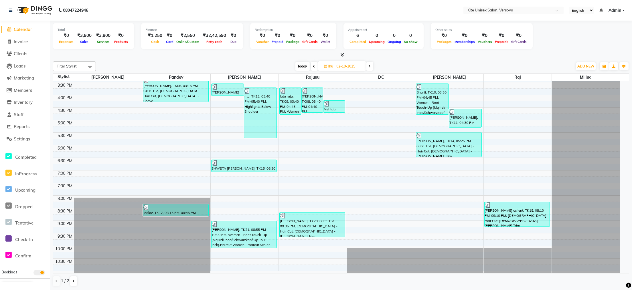
click at [313, 67] on icon at bounding box center [314, 66] width 2 height 3
type input "01-10-2025"
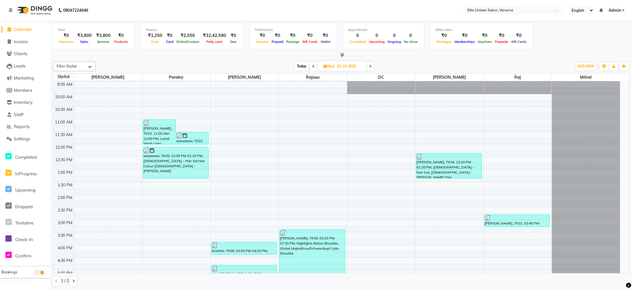
scroll to position [0, 0]
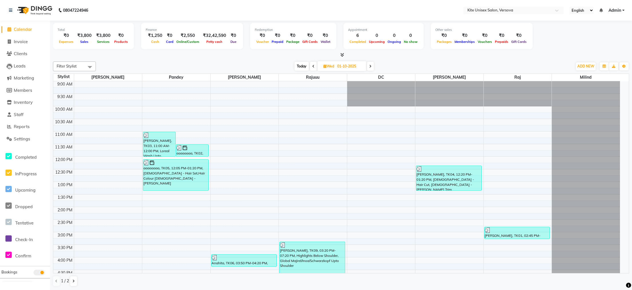
select select "6093"
select select "service"
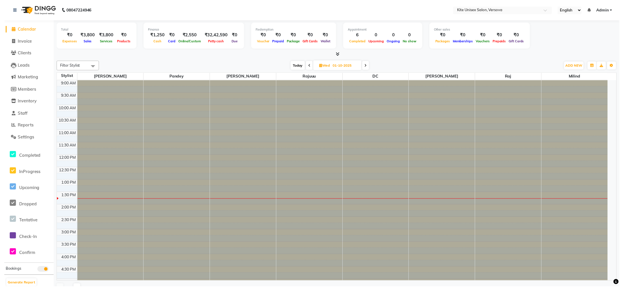
scroll to position [102, 0]
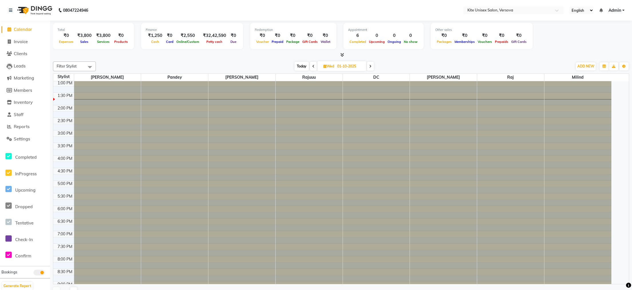
select select "service"
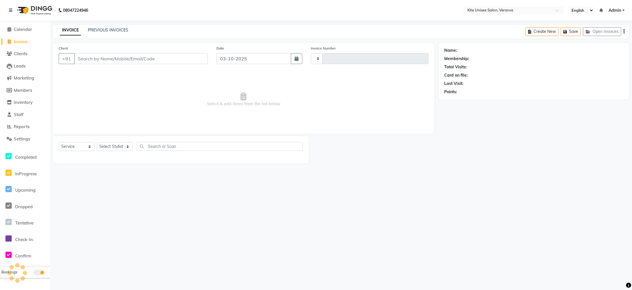
type input "2934"
select select "6093"
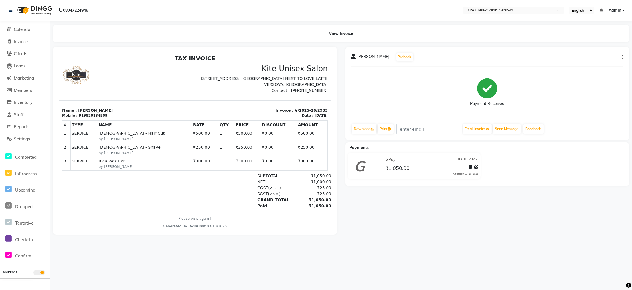
select select "6093"
select select "service"
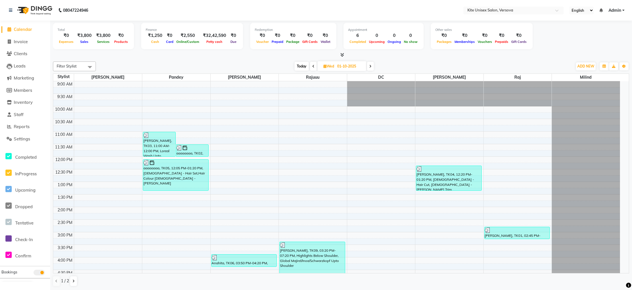
click at [297, 66] on span "Today" at bounding box center [301, 66] width 14 height 9
type input "03-10-2025"
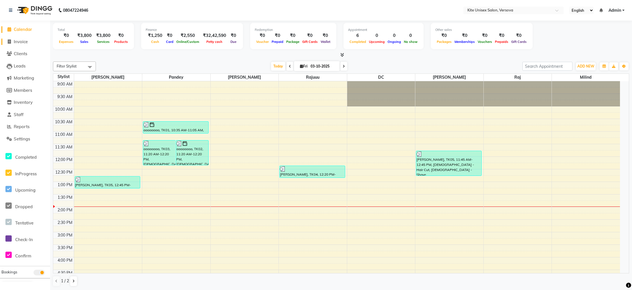
click at [15, 42] on span "Invoice" at bounding box center [21, 41] width 14 height 5
select select "6093"
select select "service"
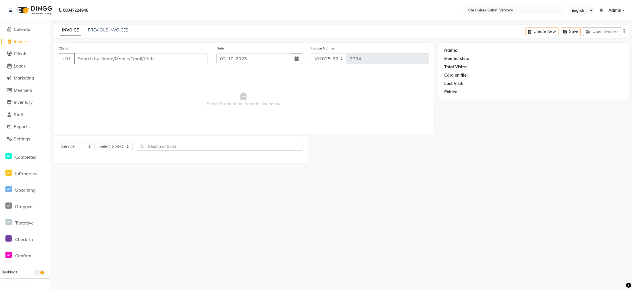
click at [80, 61] on input "Client" at bounding box center [141, 58] width 134 height 11
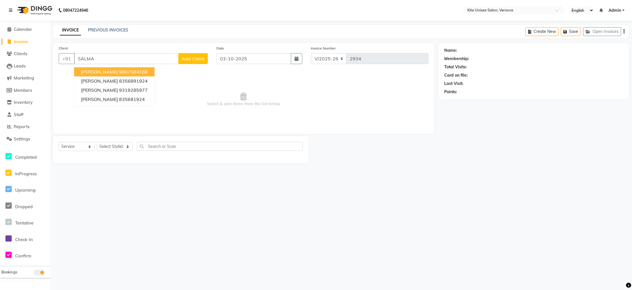
click at [110, 74] on button "[PERSON_NAME] 9867584188" at bounding box center [114, 71] width 80 height 9
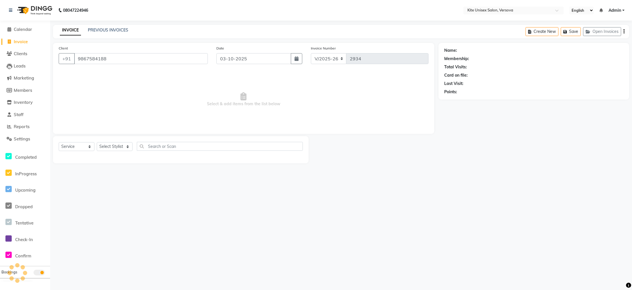
type input "9867584188"
click at [120, 149] on select "Select Stylist [PERSON_NAME] DC [PERSON_NAME] [PERSON_NAME] [PERSON_NAME] Rajuu…" at bounding box center [115, 146] width 36 height 9
select select "50469"
click at [97, 142] on select "Select Stylist [PERSON_NAME] DC [PERSON_NAME] [PERSON_NAME] [PERSON_NAME] Rajuu…" at bounding box center [115, 146] width 36 height 9
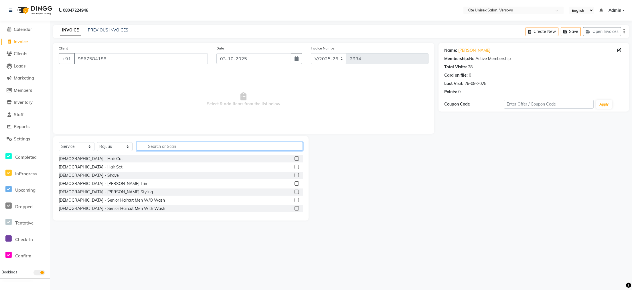
click at [155, 149] on input "text" at bounding box center [220, 146] width 166 height 9
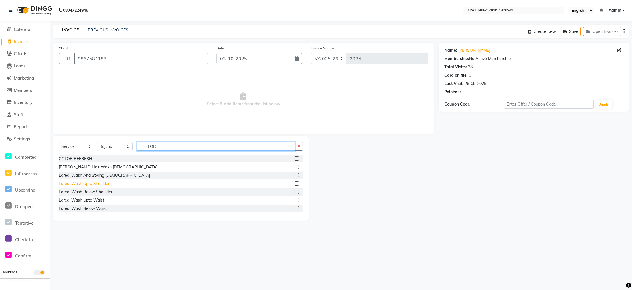
type input "LOR"
click at [81, 184] on div "Loreal Wash Upto Shoulder" at bounding box center [84, 184] width 51 height 6
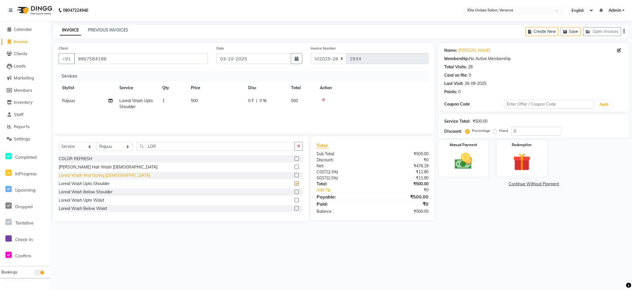
checkbox input "false"
click at [123, 147] on select "Select Stylist [PERSON_NAME] DC [PERSON_NAME] [PERSON_NAME] [PERSON_NAME] Rajuu…" at bounding box center [115, 146] width 36 height 9
select select "93606"
click at [97, 142] on select "Select Stylist [PERSON_NAME] DC [PERSON_NAME] [PERSON_NAME] [PERSON_NAME] Rajuu…" at bounding box center [115, 146] width 36 height 9
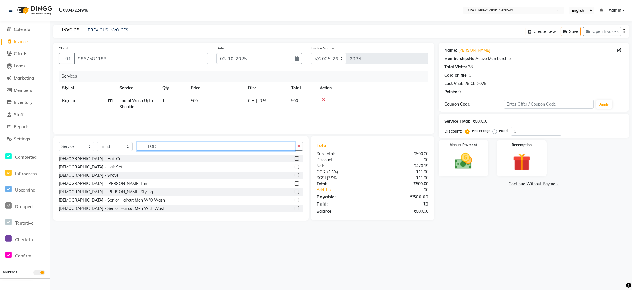
click at [166, 145] on input "LOR" at bounding box center [216, 146] width 158 height 9
type input "L"
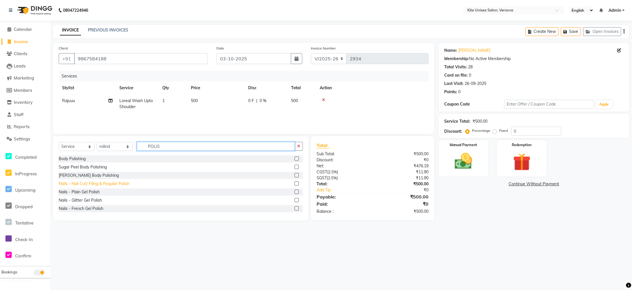
type input "POLIS"
click at [93, 185] on div "Nails - Nail Cut/ Filing & Regular Polish" at bounding box center [94, 184] width 71 height 6
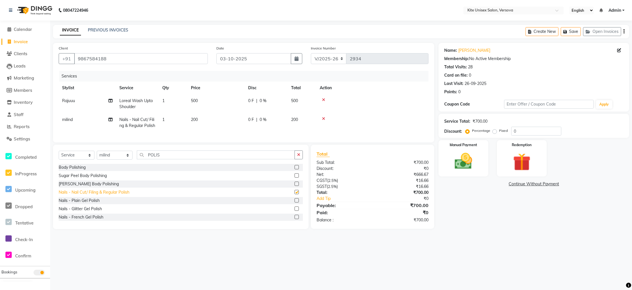
checkbox input "false"
click at [209, 118] on td "200" at bounding box center [215, 122] width 57 height 19
select select "93606"
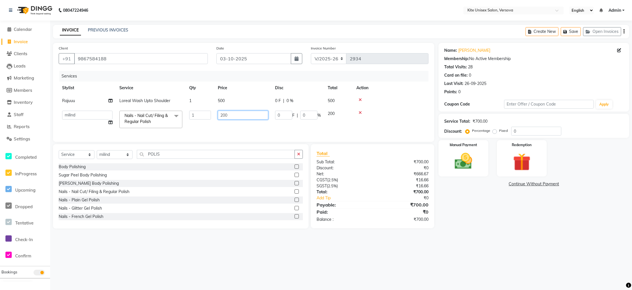
click at [236, 116] on input "200" at bounding box center [243, 115] width 50 height 9
type input "2"
type input "100"
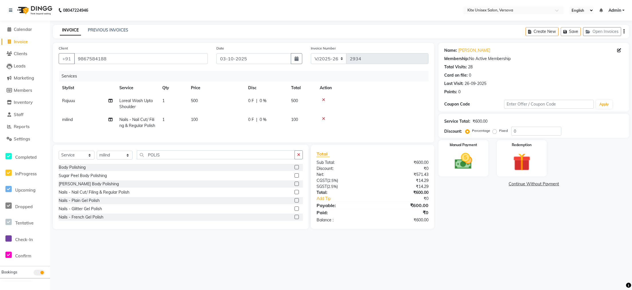
click at [234, 133] on div "Services Stylist Service Qty Price Disc Total Action Rajuuu Loreal Wash Upto Sh…" at bounding box center [244, 104] width 370 height 66
click at [454, 152] on img at bounding box center [463, 161] width 30 height 21
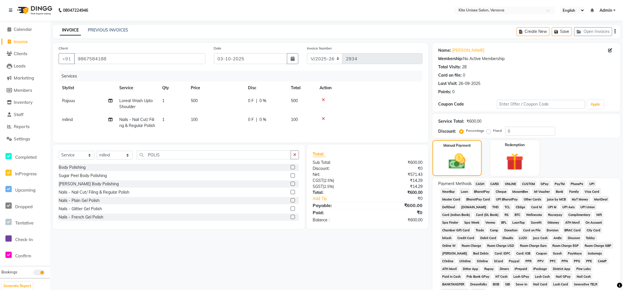
click at [483, 183] on span "CASH" at bounding box center [480, 184] width 12 height 7
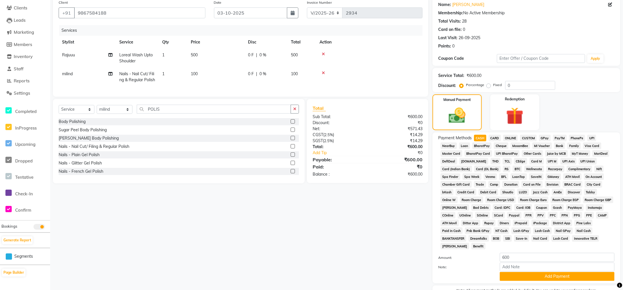
scroll to position [73, 0]
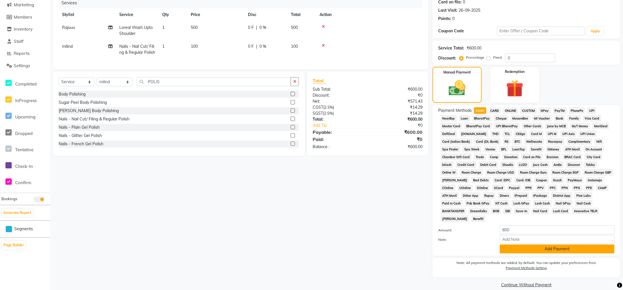
click at [534, 245] on button "Add Payment" at bounding box center [557, 249] width 115 height 9
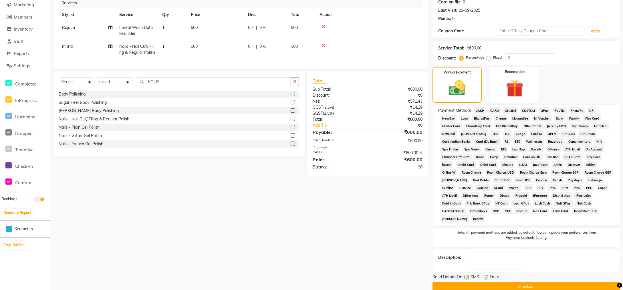
click at [536, 282] on button "Checkout" at bounding box center [527, 286] width 188 height 9
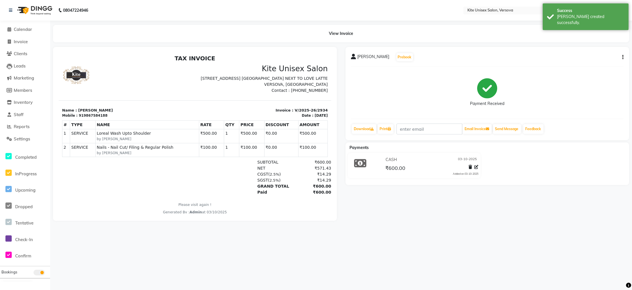
select select "6093"
select select "service"
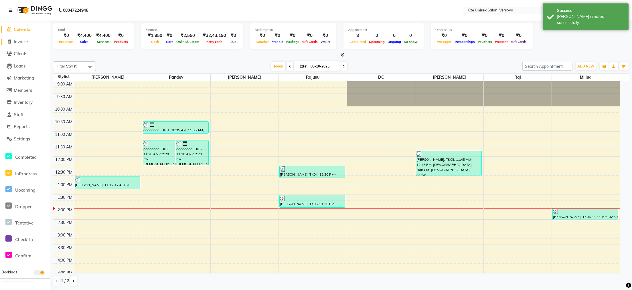
click at [13, 41] on span at bounding box center [9, 42] width 9 height 7
select select "6093"
select select "service"
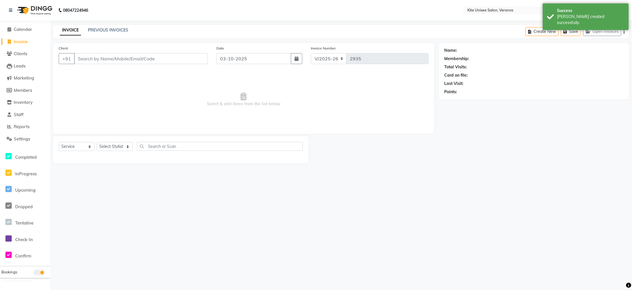
click at [96, 62] on input "Client" at bounding box center [141, 58] width 134 height 11
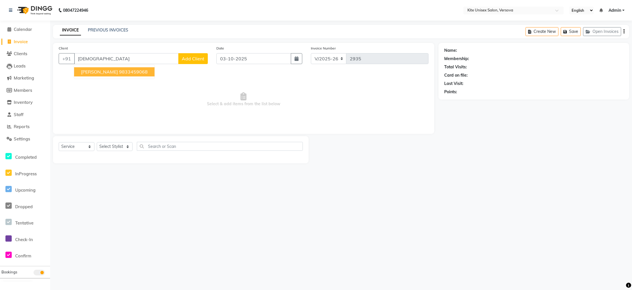
click at [92, 72] on span "[PERSON_NAME]" at bounding box center [99, 72] width 37 height 6
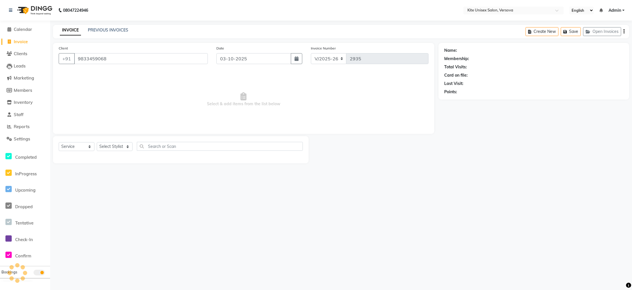
type input "9833459068"
click at [120, 144] on select "Select Stylist [PERSON_NAME] DC [PERSON_NAME] [PERSON_NAME] [PERSON_NAME] Rajuu…" at bounding box center [115, 146] width 36 height 9
select select "50189"
click at [97, 142] on select "Select Stylist [PERSON_NAME] DC [PERSON_NAME] [PERSON_NAME] [PERSON_NAME] Rajuu…" at bounding box center [115, 146] width 36 height 9
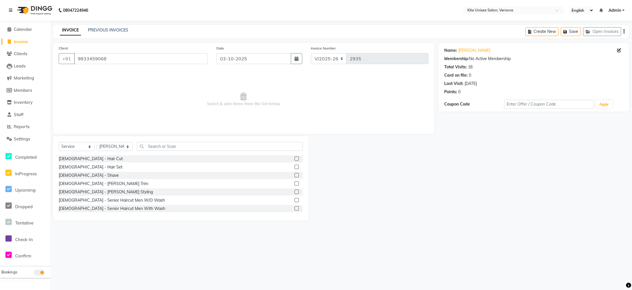
click at [159, 141] on div "Select Service Product Membership Package Voucher Prepaid Gift Card Select Styl…" at bounding box center [180, 178] width 255 height 84
click at [148, 149] on input "text" at bounding box center [220, 146] width 166 height 9
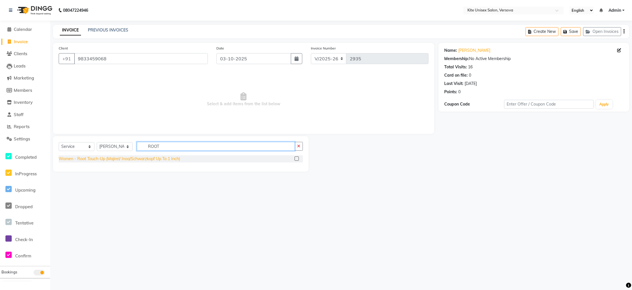
type input "ROOT"
click at [152, 158] on div "Women - Root Touch-Up (Majirel/ Inoa/Schwarzkopf Up To 1 Inch)" at bounding box center [119, 159] width 121 height 6
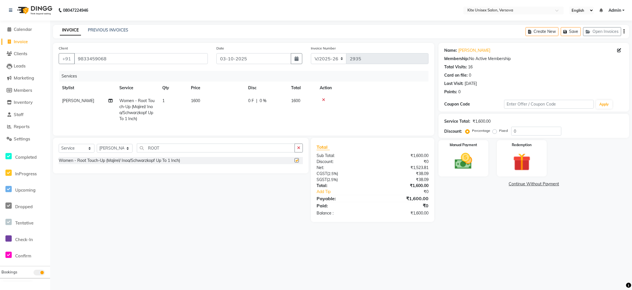
checkbox input "false"
click at [214, 99] on td "1600" at bounding box center [215, 109] width 57 height 31
select select "50189"
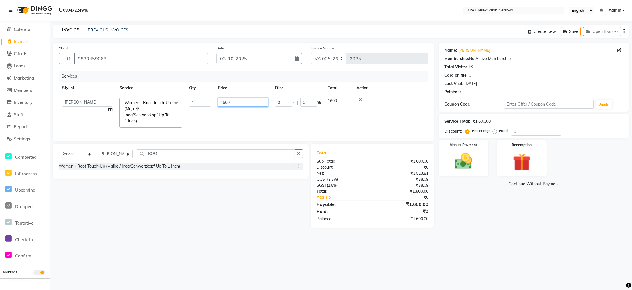
click at [235, 101] on input "1600" at bounding box center [243, 102] width 50 height 9
type input "1500"
click at [264, 122] on tr "[PERSON_NAME] DC milind [PERSON_NAME] [PERSON_NAME] [PERSON_NAME] Women - Root …" at bounding box center [244, 112] width 370 height 37
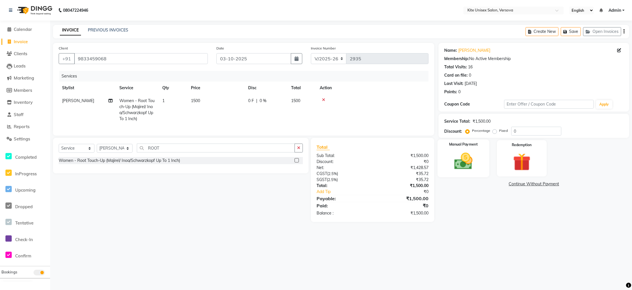
click at [459, 158] on img at bounding box center [463, 161] width 30 height 21
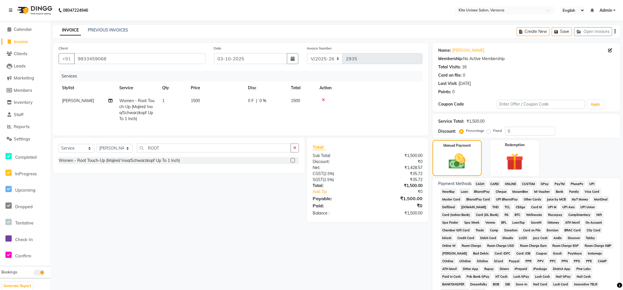
click at [497, 182] on span "CARD" at bounding box center [495, 184] width 12 height 7
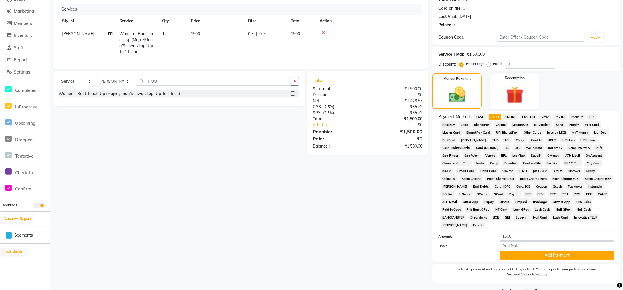
scroll to position [73, 0]
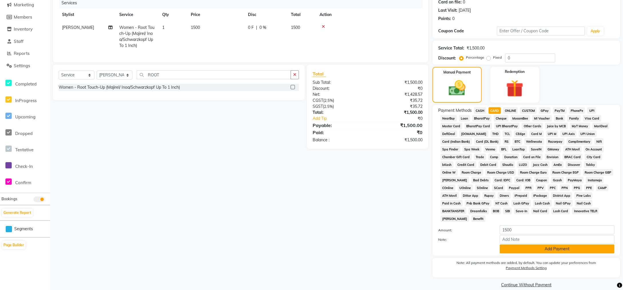
click at [538, 245] on button "Add Payment" at bounding box center [557, 249] width 115 height 9
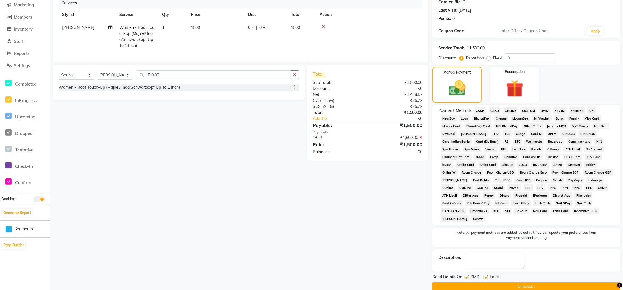
click at [524, 282] on button "Checkout" at bounding box center [527, 286] width 188 height 9
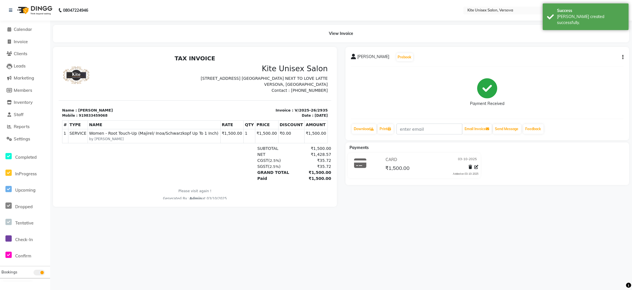
select select "service"
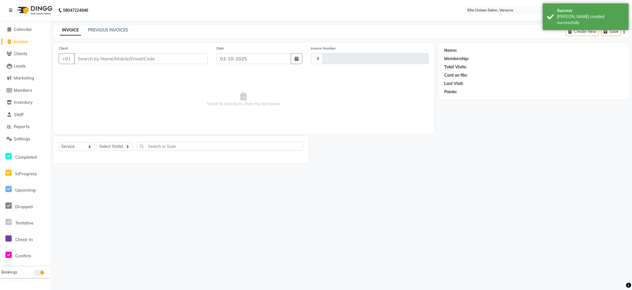
type input "2936"
select select "6093"
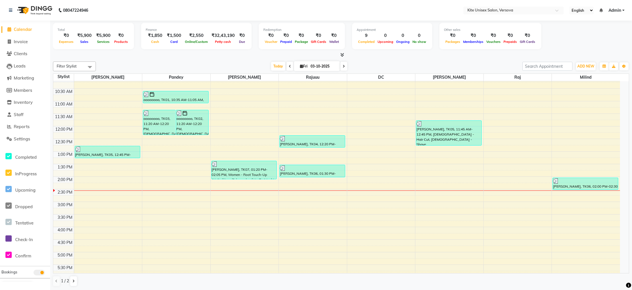
scroll to position [9, 0]
